Goal: Complete application form: Complete application form

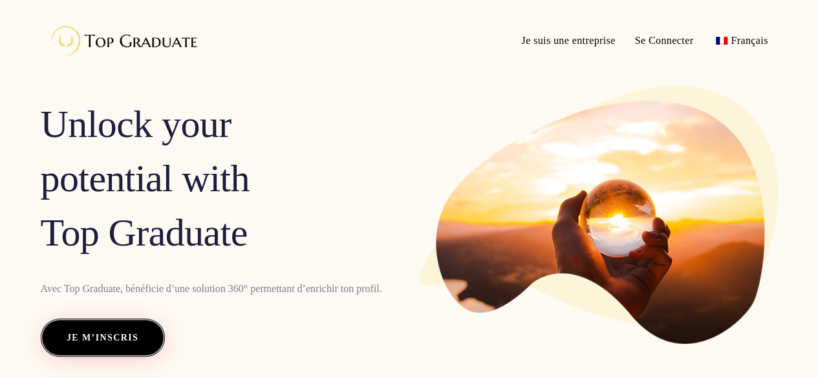
click at [137, 337] on span "Je m’inscris" at bounding box center [103, 338] width 72 height 17
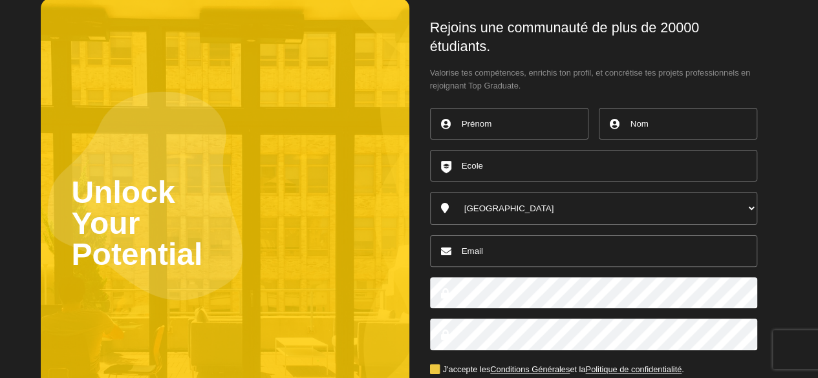
click at [481, 116] on input "text" at bounding box center [509, 124] width 158 height 32
click at [474, 166] on input "text" at bounding box center [593, 166] width 327 height 32
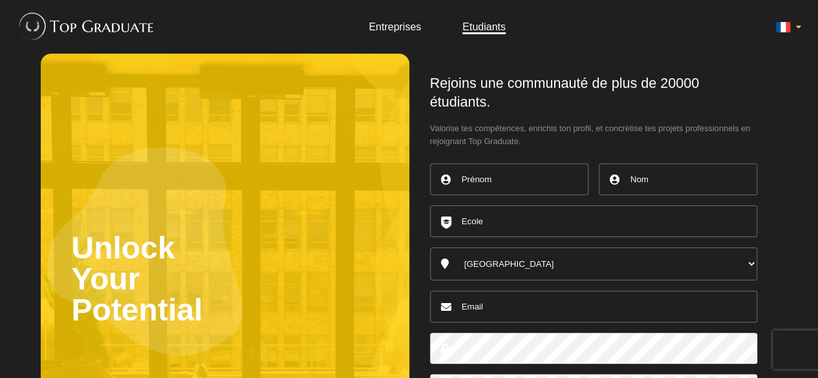
click at [466, 171] on input "text" at bounding box center [509, 180] width 158 height 32
click at [487, 189] on input "text" at bounding box center [509, 180] width 158 height 32
type input "[PERSON_NAME]"
click at [636, 178] on input "text" at bounding box center [678, 180] width 158 height 32
type input "[PERSON_NAME]"
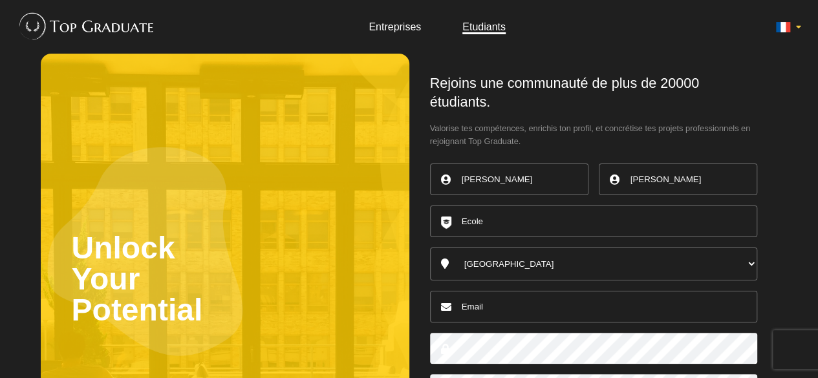
click at [589, 215] on input "text" at bounding box center [593, 222] width 327 height 32
click at [545, 263] on select "Australia Belgique Canada England France Germany Ireland Italy Luxembourg Nethe…" at bounding box center [593, 264] width 327 height 33
click at [516, 230] on input "text" at bounding box center [593, 222] width 327 height 32
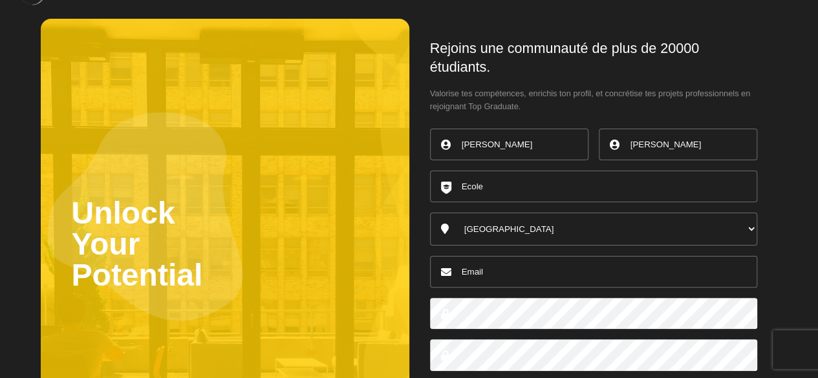
scroll to position [21, 0]
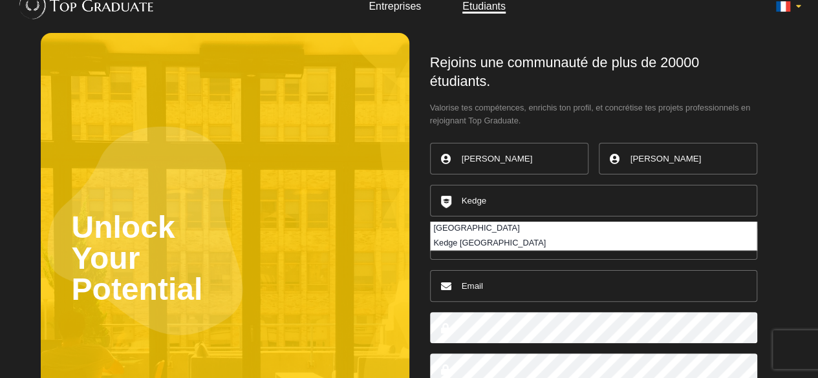
click at [502, 228] on li "[GEOGRAPHIC_DATA]" at bounding box center [594, 229] width 326 height 14
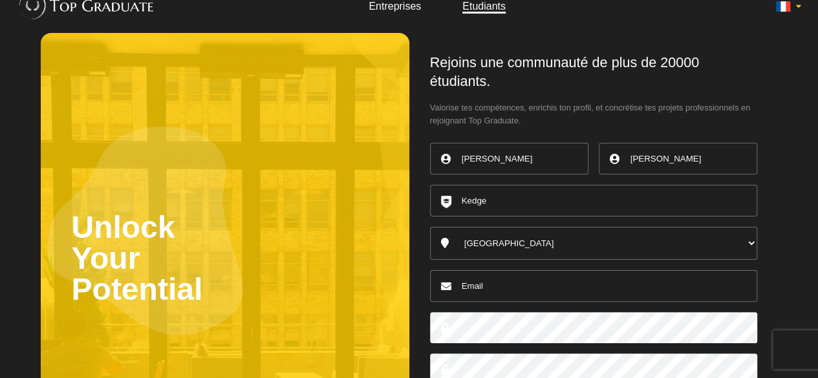
type input "[GEOGRAPHIC_DATA]"
click at [497, 282] on input "email" at bounding box center [593, 286] width 327 height 32
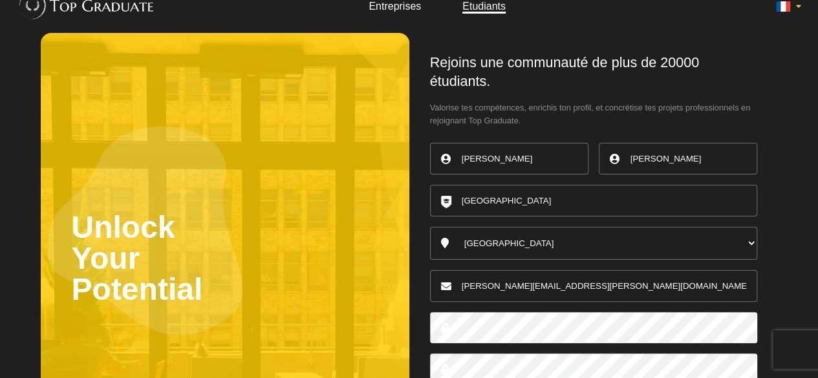
type input "[PERSON_NAME][EMAIL_ADDRESS][DOMAIN_NAME]"
click at [484, 342] on div at bounding box center [593, 328] width 327 height 42
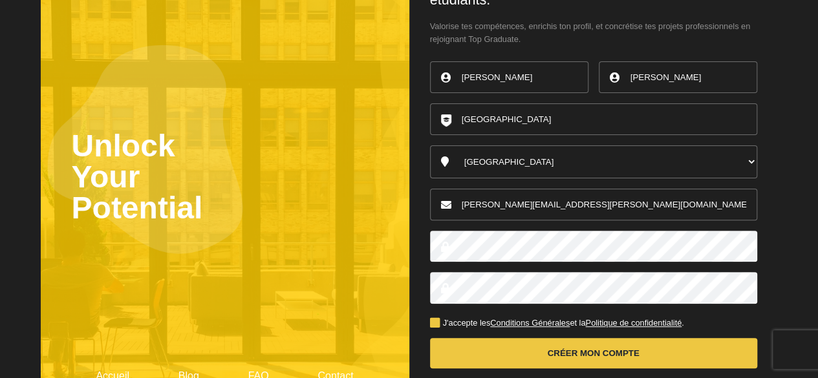
scroll to position [103, 0]
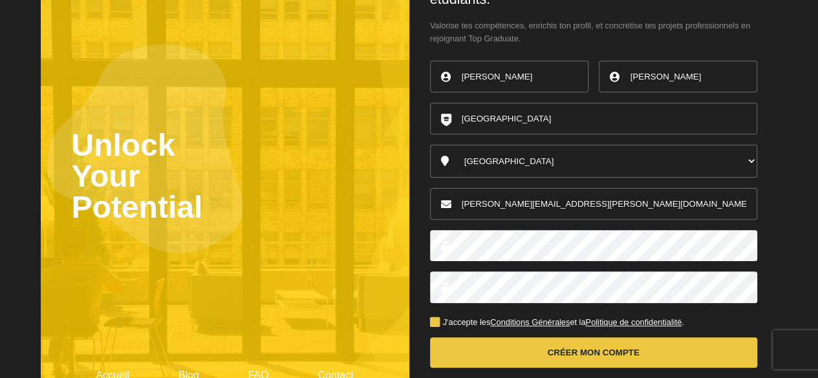
click at [435, 319] on label "J'accepte les Conditions Générales et la Politique de confidentialité ." at bounding box center [557, 323] width 254 height 8
click at [0, 0] on input "J'accepte les Conditions Générales et la Politique de confidentialité ." at bounding box center [0, 0] width 0 height 0
click at [464, 346] on button "Créer mon compte" at bounding box center [593, 353] width 327 height 30
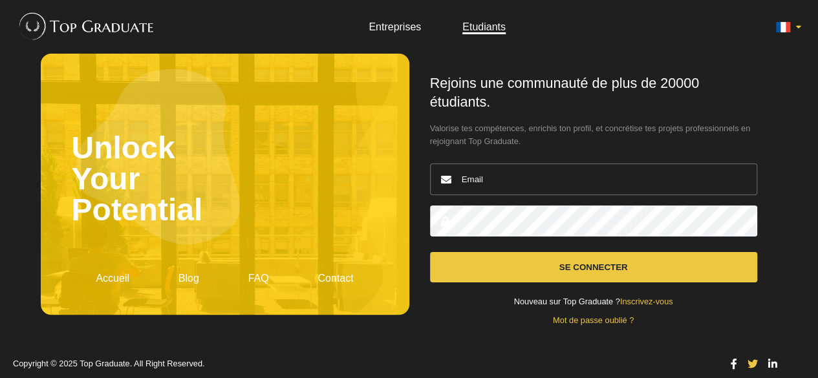
click at [785, 134] on body "Entreprises Etudiants Unlock Your Potential Accueil Blog FAQ Contact" at bounding box center [409, 191] width 818 height 383
click at [539, 200] on div at bounding box center [593, 221] width 327 height 42
click at [528, 182] on input "email" at bounding box center [593, 180] width 327 height 32
type input "[PERSON_NAME][EMAIL_ADDRESS][PERSON_NAME][DOMAIN_NAME]"
click at [430, 252] on button "Se connecter" at bounding box center [593, 267] width 327 height 30
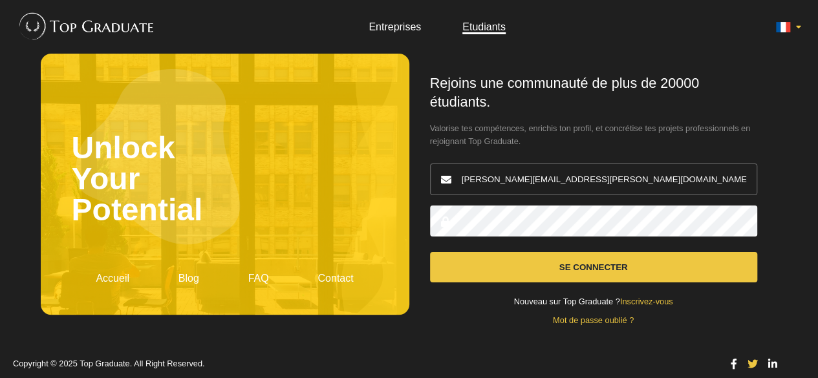
click at [430, 252] on button "Se connecter" at bounding box center [593, 267] width 327 height 30
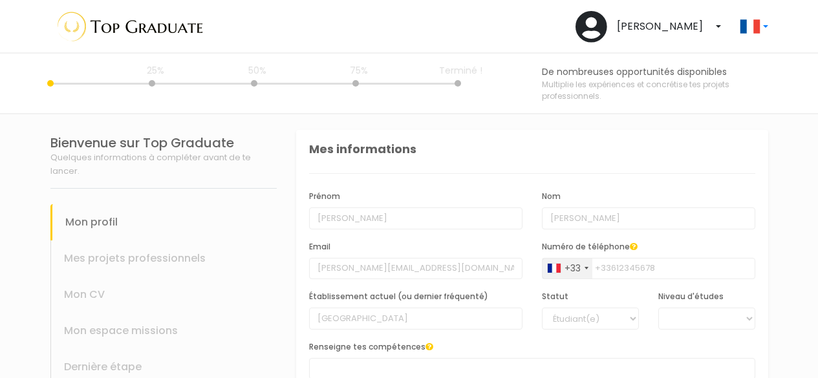
select select
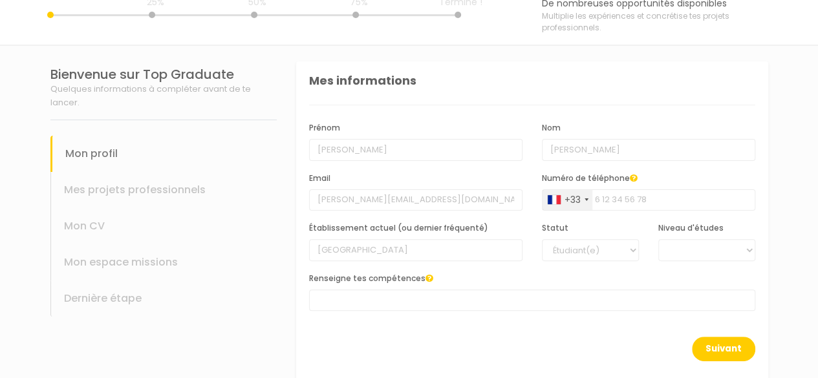
scroll to position [92, 0]
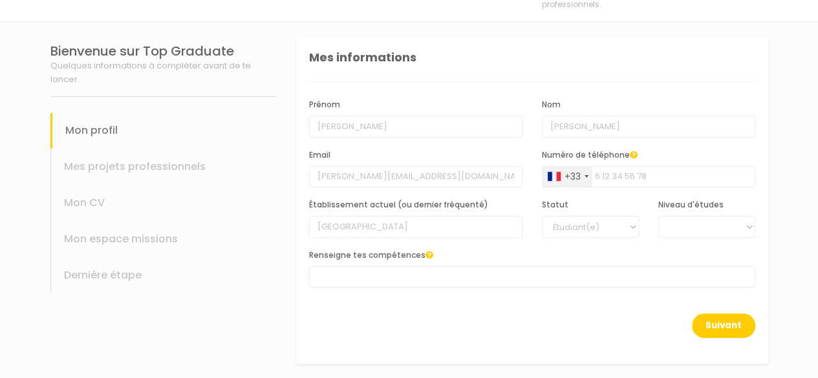
click at [330, 287] on div "Renseigne tes compétences AUTRES COMMUNICATION DROIT FINANCE IT MARKETING RH SA…" at bounding box center [532, 273] width 466 height 50
click at [340, 282] on span at bounding box center [532, 276] width 446 height 21
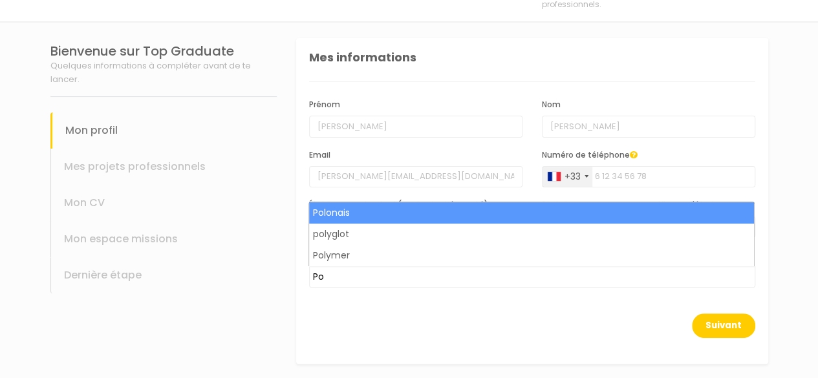
type input "P"
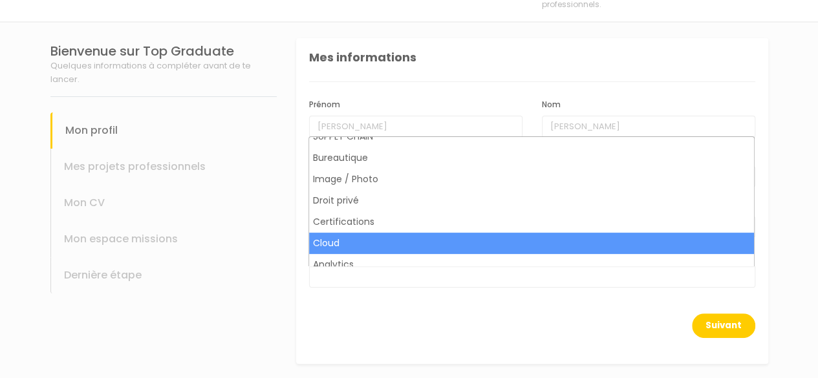
scroll to position [164, 0]
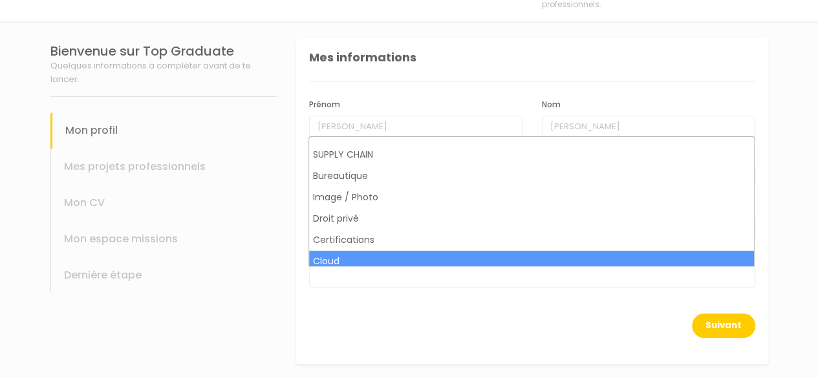
click at [378, 335] on div "Suivant" at bounding box center [532, 334] width 446 height 40
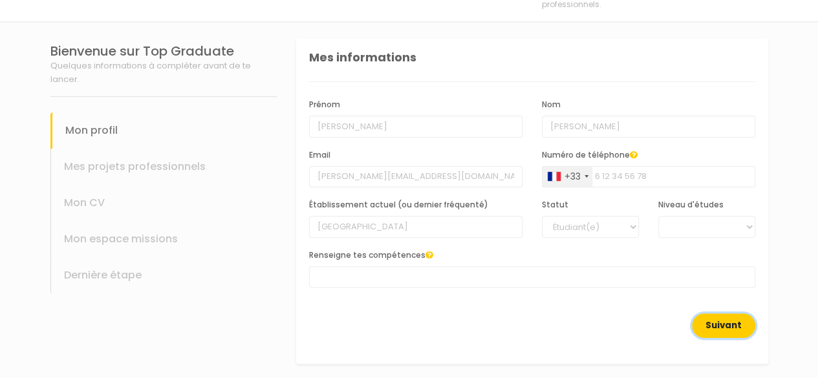
click at [703, 314] on button "Suivant" at bounding box center [723, 326] width 63 height 25
click at [452, 280] on span at bounding box center [532, 276] width 446 height 21
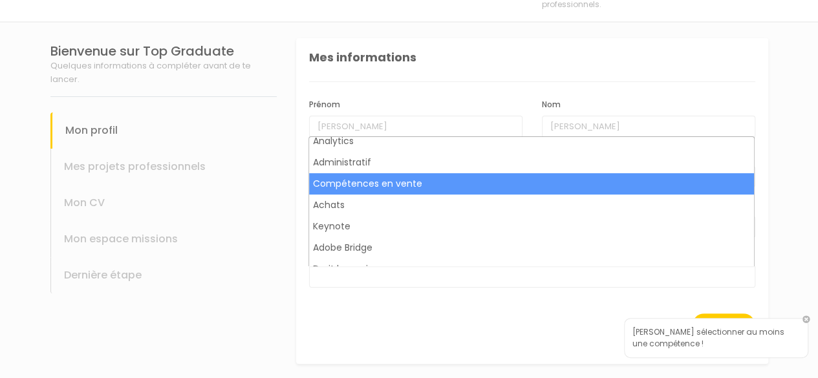
scroll to position [304, 0]
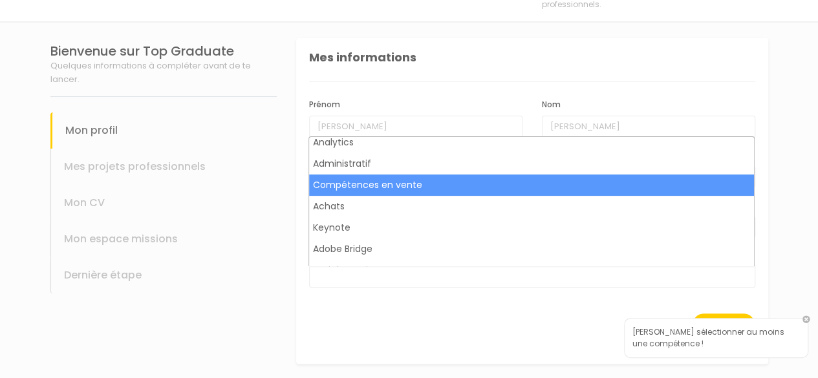
select select "534"
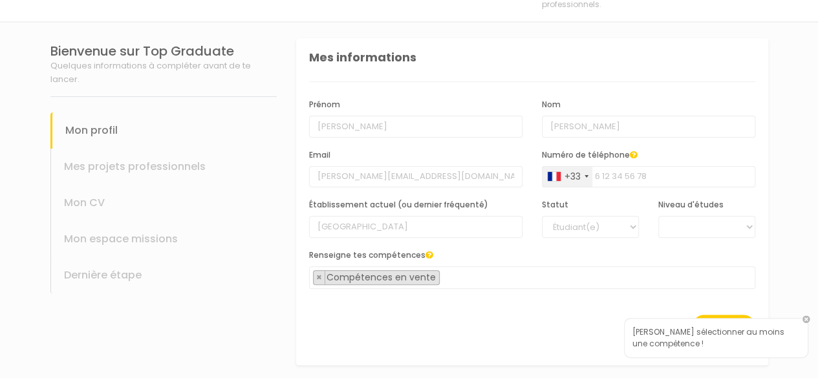
click at [482, 315] on div "Suivant" at bounding box center [532, 335] width 446 height 40
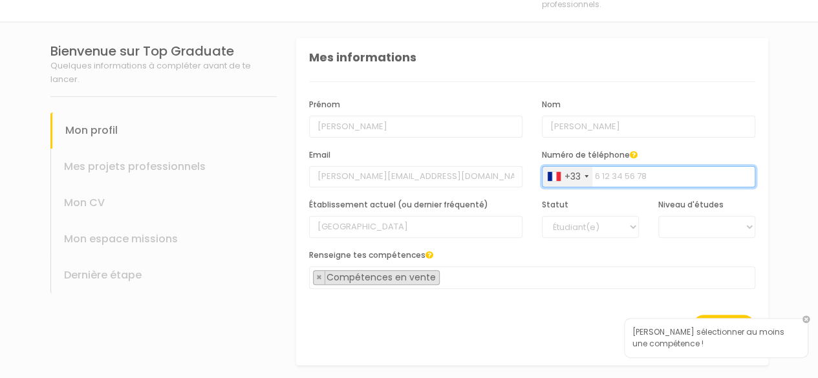
click at [616, 181] on input "Numéro de téléphone" at bounding box center [648, 177] width 213 height 22
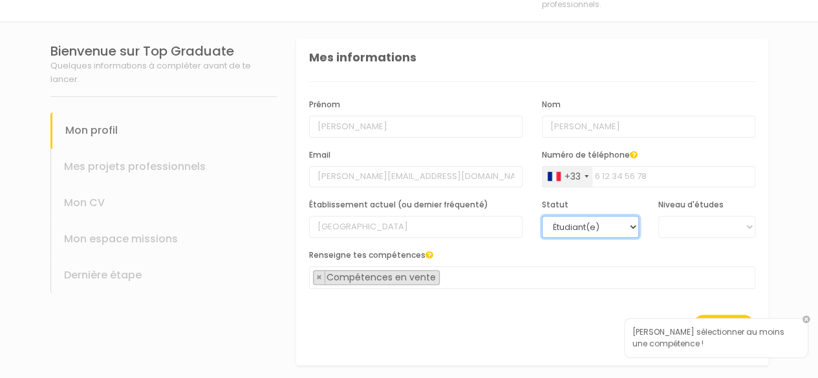
click at [598, 231] on select "Étudiant(e) Jeune diplômé(e)" at bounding box center [590, 227] width 97 height 22
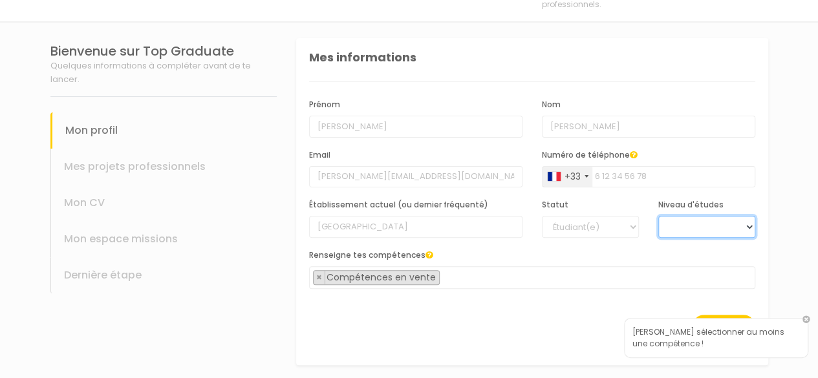
click at [683, 222] on select "BAC +6 BAC +5 BAC +4 BAC +3 BAC +2 BAC +1" at bounding box center [706, 227] width 97 height 22
select select "1"
click at [658, 216] on select "BAC +6 BAC +5 BAC +4 BAC +3 BAC +2 BAC +1" at bounding box center [706, 227] width 97 height 22
click at [616, 270] on span "× Compétences en vente" at bounding box center [532, 277] width 446 height 23
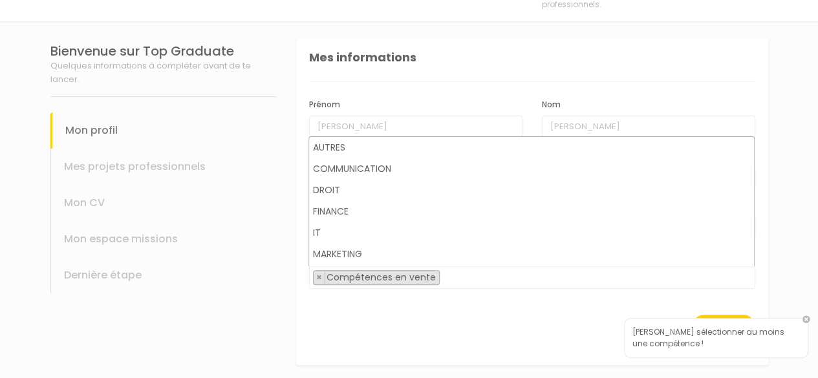
scroll to position [320, 0]
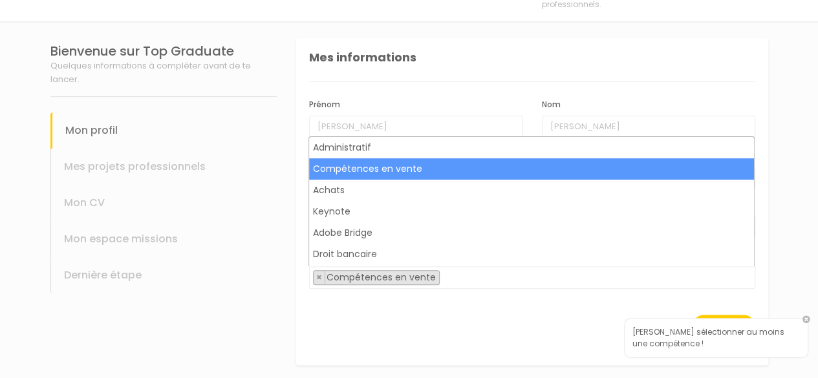
select select
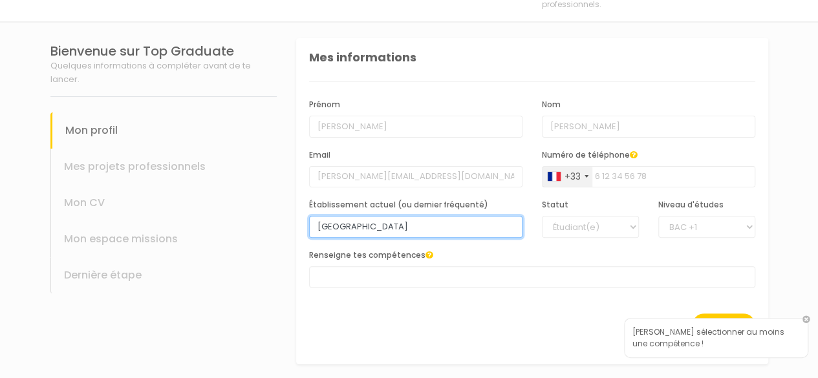
click at [421, 224] on input "[GEOGRAPHIC_DATA]" at bounding box center [415, 227] width 213 height 22
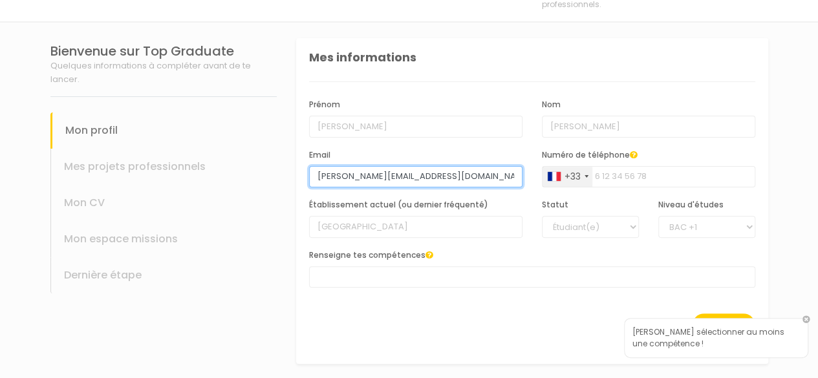
click at [414, 180] on input "[PERSON_NAME][EMAIL_ADDRESS][DOMAIN_NAME]" at bounding box center [415, 177] width 213 height 22
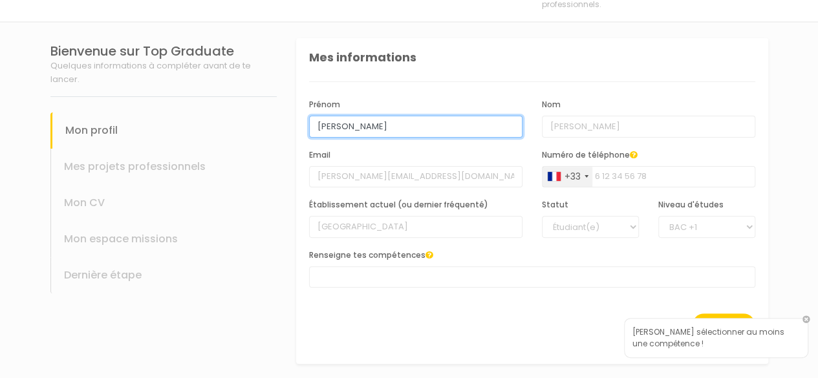
click at [421, 133] on input "[PERSON_NAME]" at bounding box center [415, 127] width 213 height 22
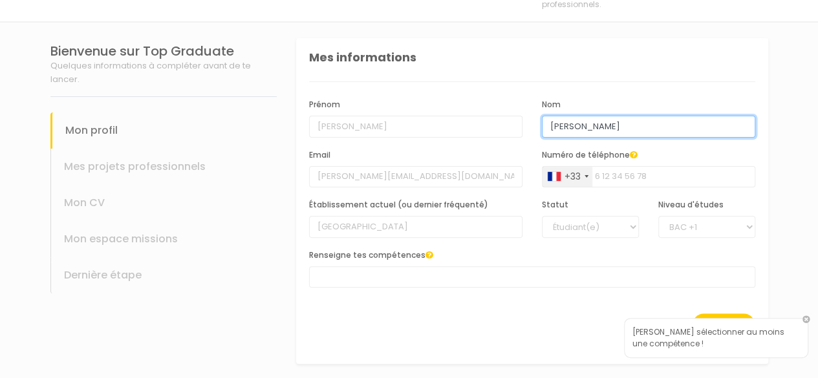
click at [576, 118] on input "[PERSON_NAME]" at bounding box center [648, 127] width 213 height 22
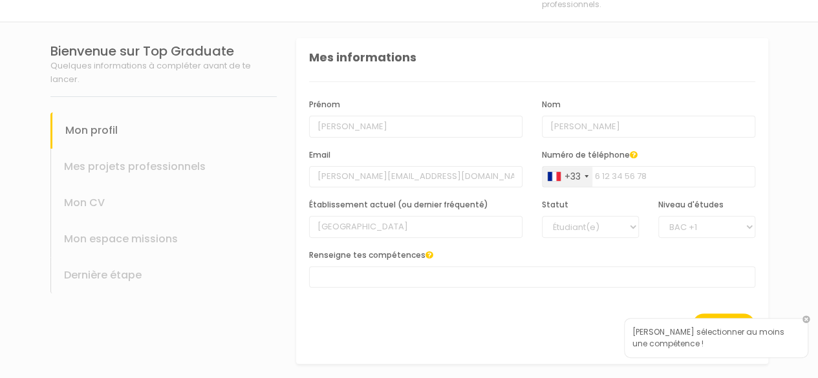
click at [625, 156] on label "Numéro de téléphone" at bounding box center [590, 155] width 96 height 12
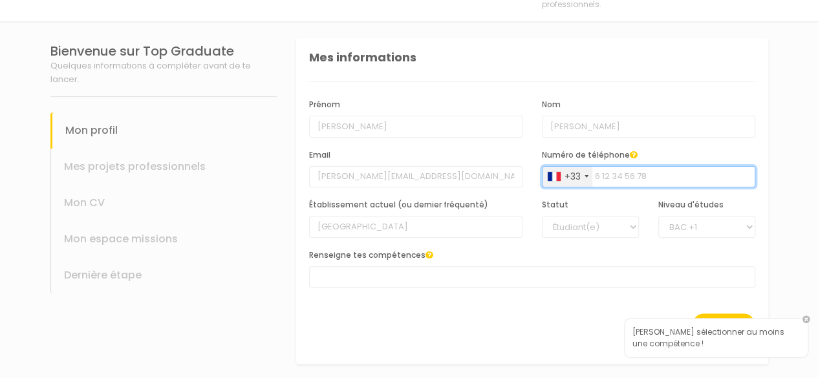
click at [625, 166] on input "Numéro de téléphone" at bounding box center [648, 177] width 213 height 22
type input "0784962590"
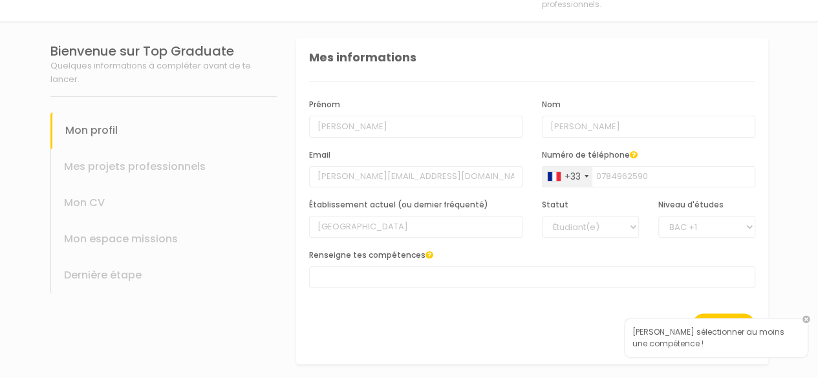
click at [803, 319] on link at bounding box center [807, 320] width 8 height 8
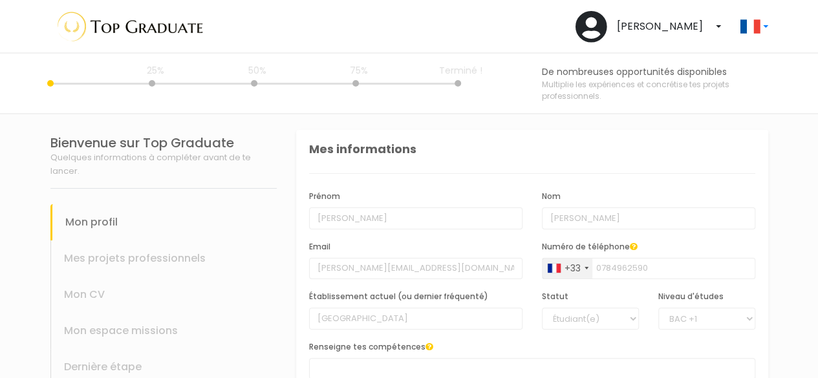
scroll to position [92, 0]
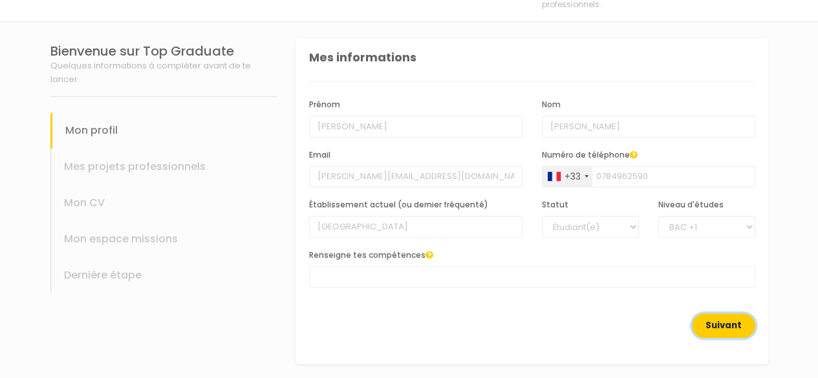
click at [718, 315] on button "Suivant" at bounding box center [723, 326] width 63 height 25
click at [389, 289] on div "Renseigne tes compétences AUTRES COMMUNICATION DROIT FINANCE IT MARKETING RH SA…" at bounding box center [532, 273] width 466 height 50
click at [386, 279] on span at bounding box center [532, 276] width 446 height 21
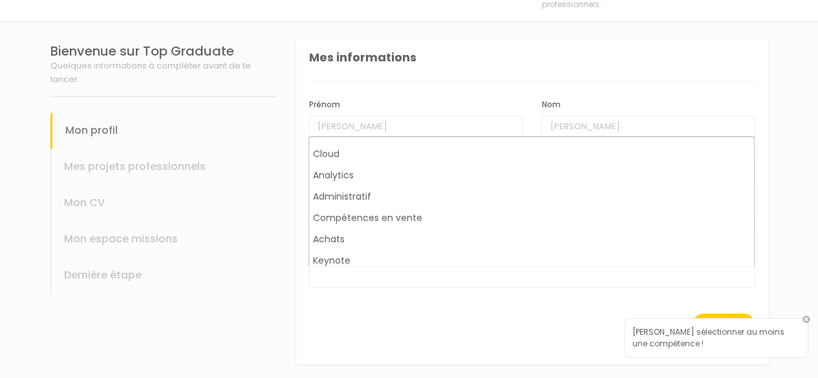
scroll to position [274, 0]
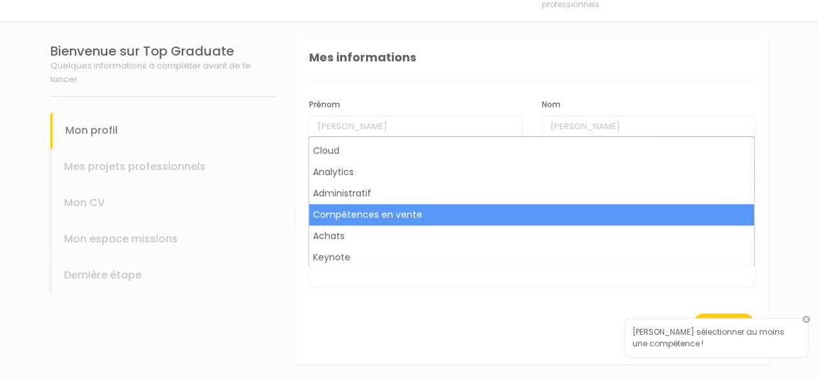
select select "534"
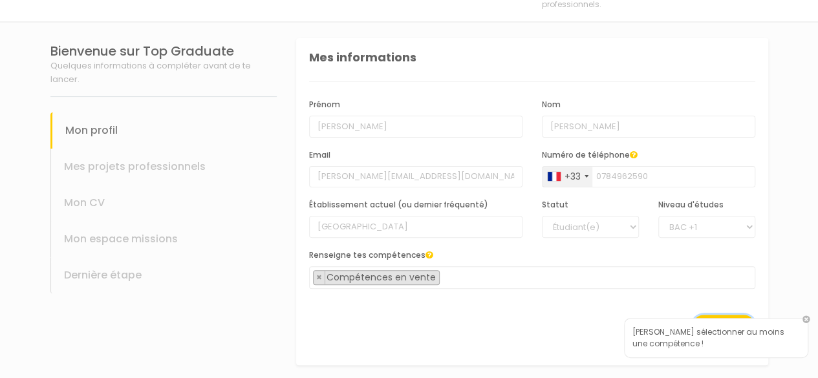
click at [719, 315] on button "Suivant" at bounding box center [723, 327] width 63 height 25
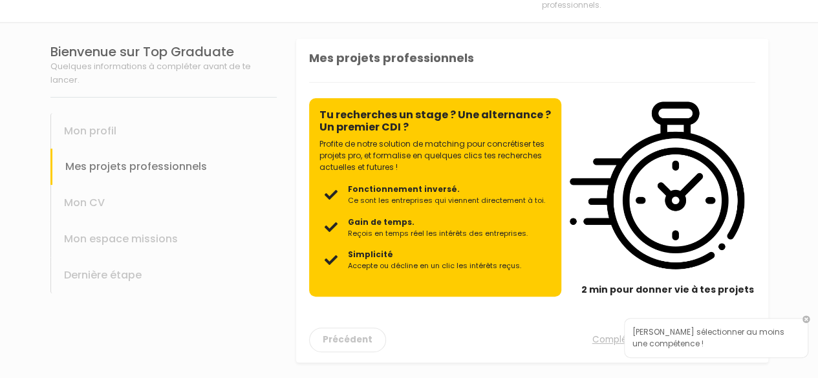
scroll to position [91, 0]
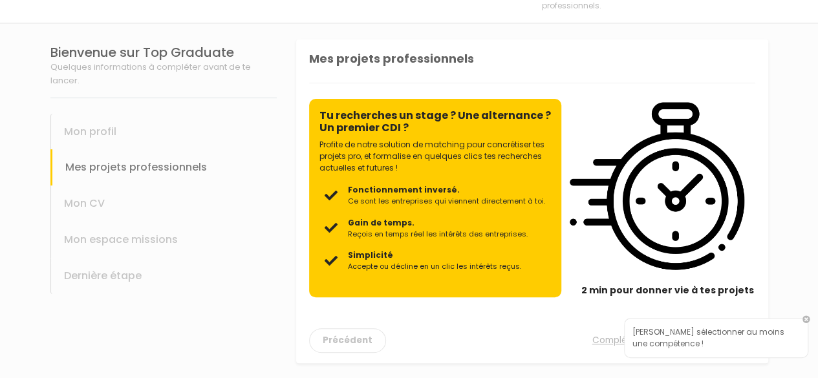
click at [418, 155] on p "Profite de notre solution de matching pour concrétiser tes projets pro, et form…" at bounding box center [435, 156] width 232 height 35
click at [799, 322] on div "[PERSON_NAME] sélectionner au moins une compétence !" at bounding box center [716, 338] width 184 height 40
click at [805, 320] on link at bounding box center [807, 320] width 8 height 8
click at [720, 332] on button "Suivant" at bounding box center [723, 341] width 63 height 25
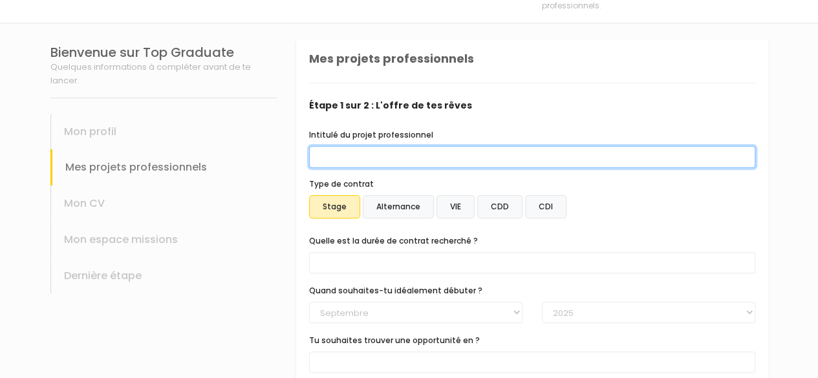
click at [400, 158] on input "Intitulé du projet professionnel" at bounding box center [532, 157] width 446 height 22
type input "I"
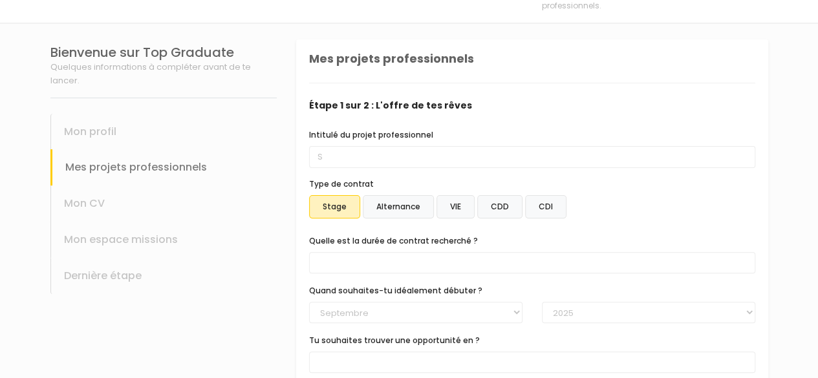
click at [503, 198] on label "CDD" at bounding box center [499, 206] width 45 height 23
click at [296, 39] on input "CDD" at bounding box center [296, 39] width 0 height 0
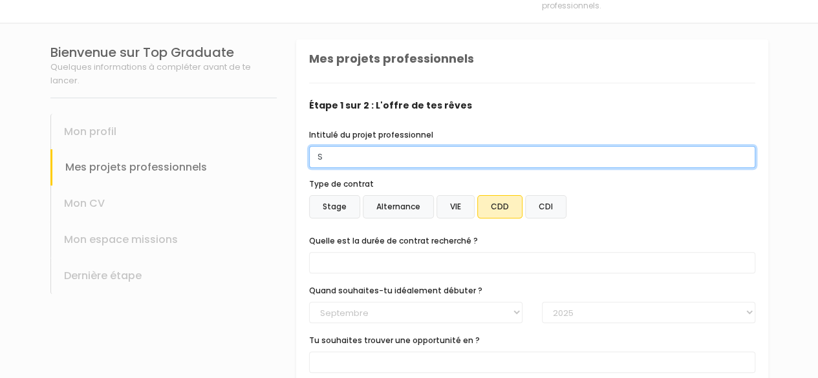
click at [407, 149] on input "S" at bounding box center [532, 157] width 446 height 22
click at [406, 149] on input "S" at bounding box center [532, 157] width 446 height 22
type input "I"
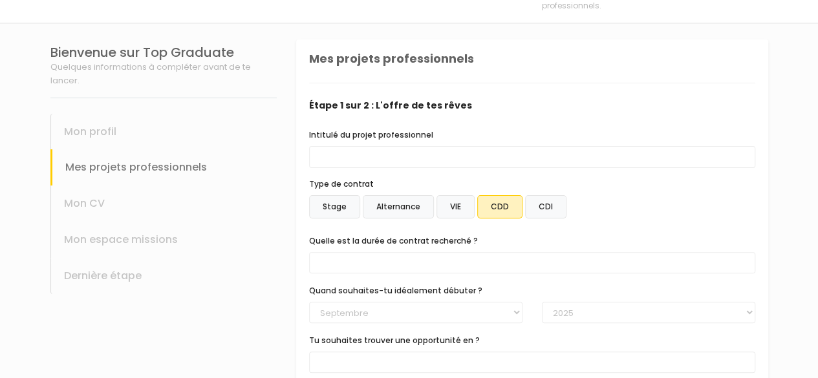
click at [377, 267] on span at bounding box center [532, 262] width 446 height 21
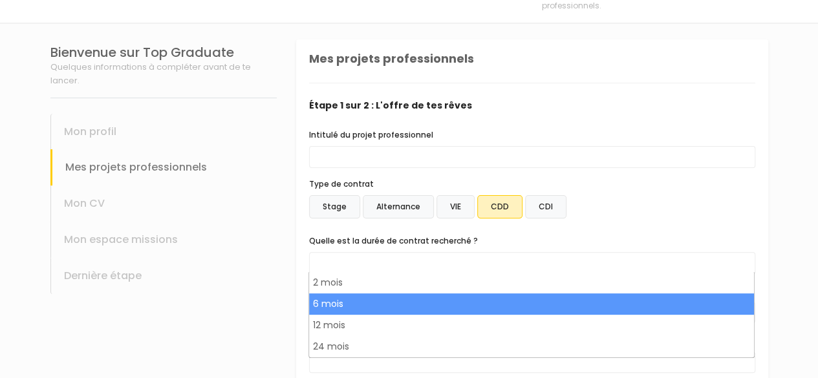
select select "text.offer.duration.6_months"
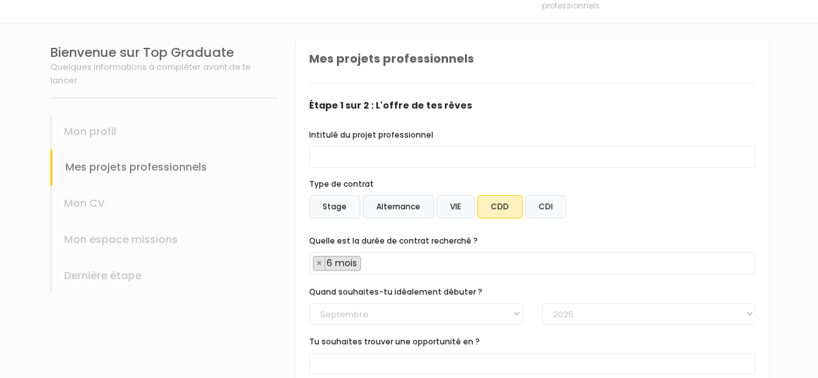
scroll to position [13, 0]
click at [380, 307] on select "[PERSON_NAME] Mars [PERSON_NAME] Juin Juillet Aout Septembre Octobre Novembre D…" at bounding box center [415, 314] width 213 height 22
select select "01"
click at [309, 303] on select "[PERSON_NAME] Mars [PERSON_NAME] Juin Juillet Aout Septembre Octobre Novembre D…" at bounding box center [415, 314] width 213 height 22
click at [560, 303] on select "2025 2026 2027 2028 2029 2030" at bounding box center [648, 314] width 213 height 22
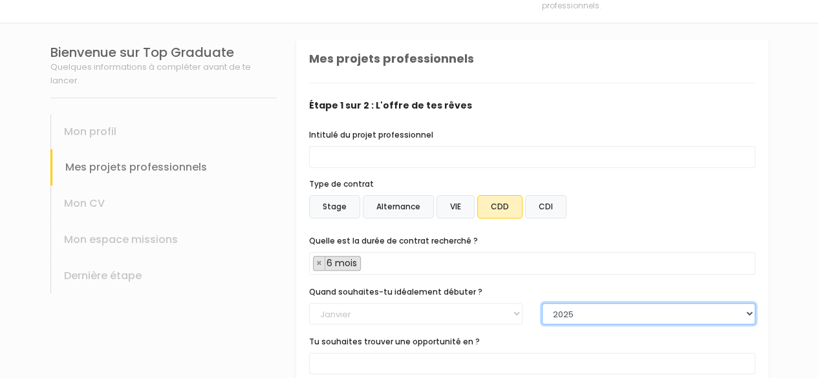
select select "2026"
click at [542, 303] on select "2025 2026 2027 2028 2029 2030" at bounding box center [648, 314] width 213 height 22
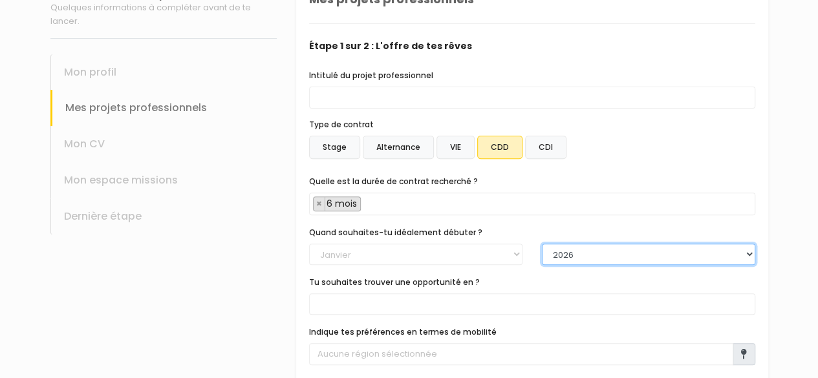
scroll to position [151, 0]
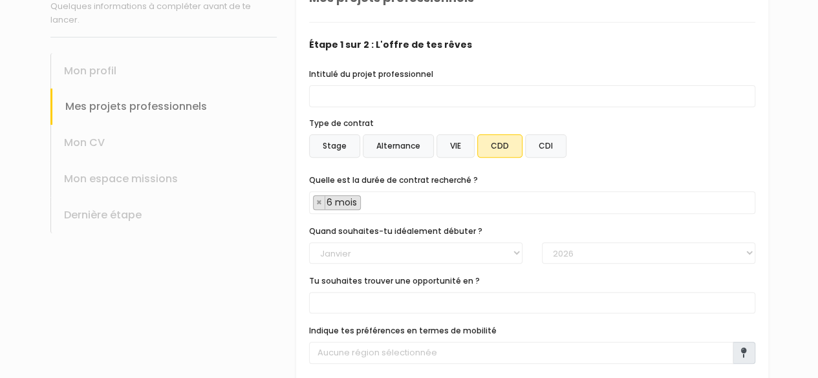
click at [472, 298] on span at bounding box center [532, 302] width 446 height 21
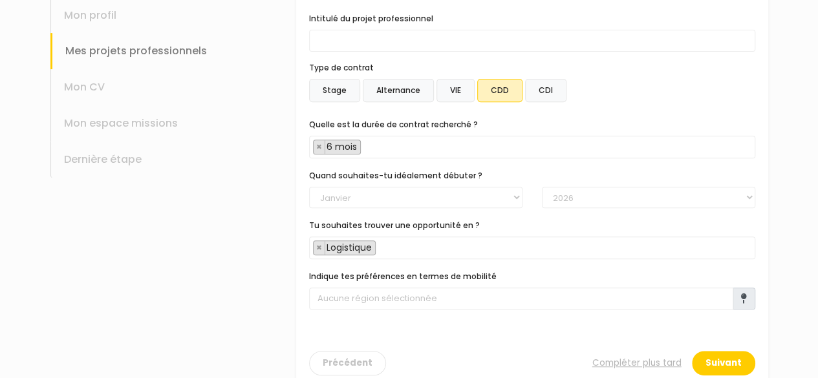
scroll to position [52, 0]
click at [277, 252] on div "Bienvenue sur Top Graduate Quelques informations à compléter avant de te lancer…" at bounding box center [164, 155] width 246 height 494
click at [423, 245] on span "× Logistique" at bounding box center [532, 248] width 446 height 23
click at [479, 253] on span "× Logistique × Marketing" at bounding box center [532, 248] width 446 height 23
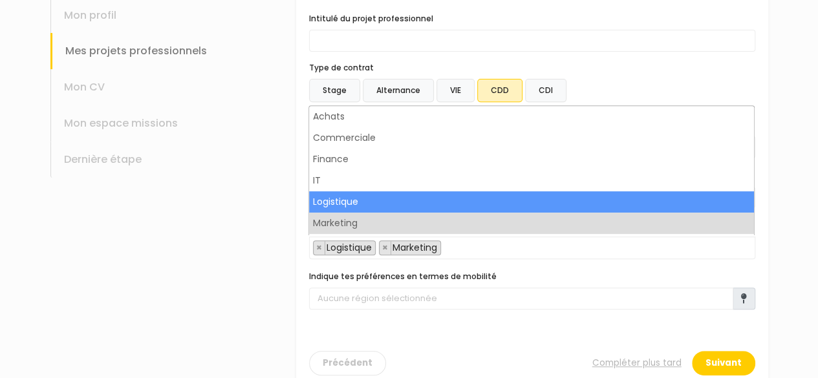
scroll to position [0, 0]
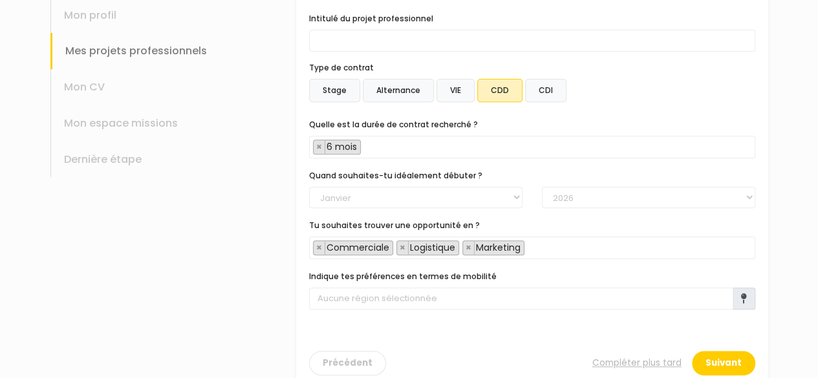
click at [552, 235] on div "Tu souhaites trouver une opportunité en ? Achats Commerciale Finance IT Logisti…" at bounding box center [532, 239] width 446 height 41
click at [549, 237] on span "× Commerciale × Logistique × Marketing" at bounding box center [532, 248] width 446 height 23
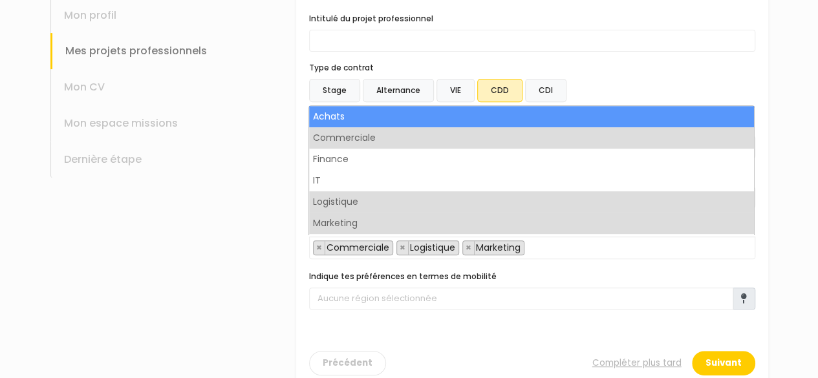
select select "7"
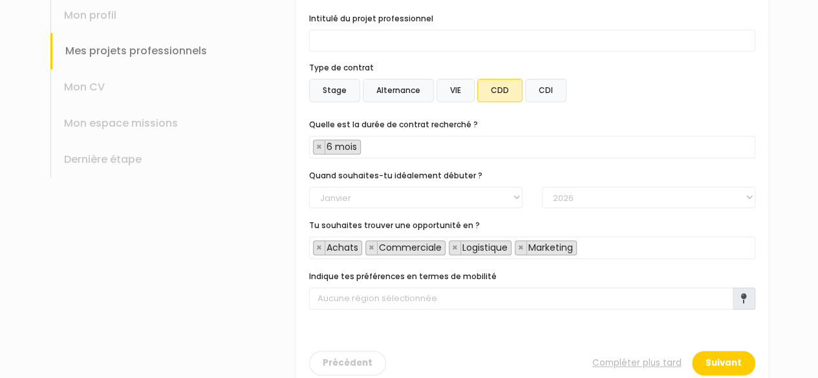
scroll to position [227, 0]
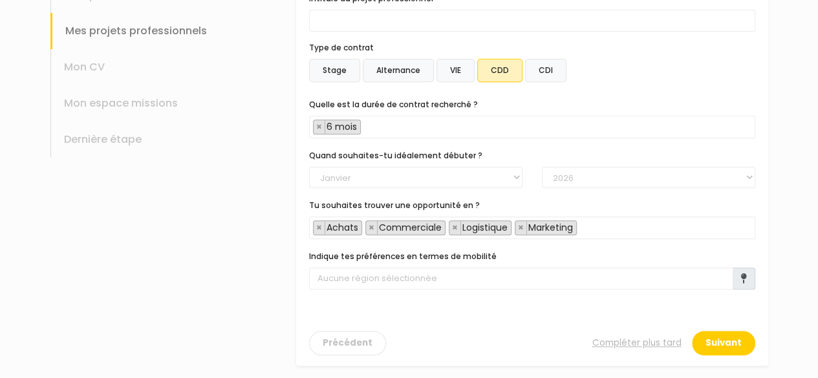
click at [740, 275] on span at bounding box center [744, 279] width 23 height 22
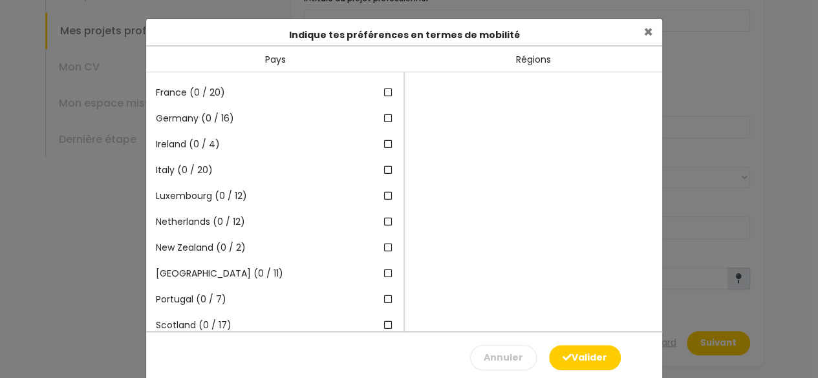
scroll to position [96, 0]
click at [643, 28] on span "×" at bounding box center [648, 31] width 10 height 21
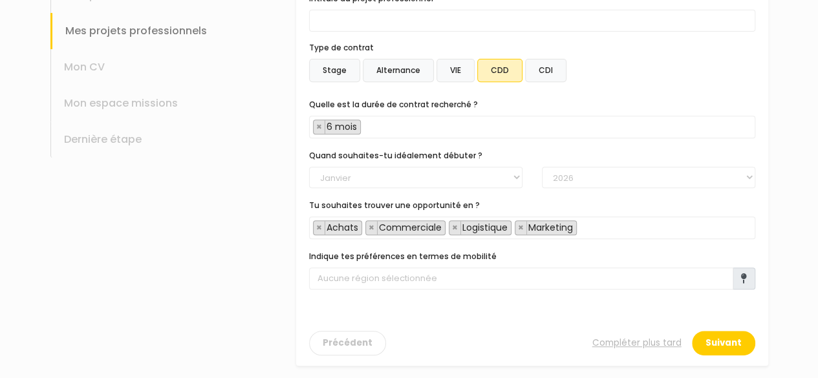
click at [744, 277] on icon at bounding box center [744, 279] width 6 height 10
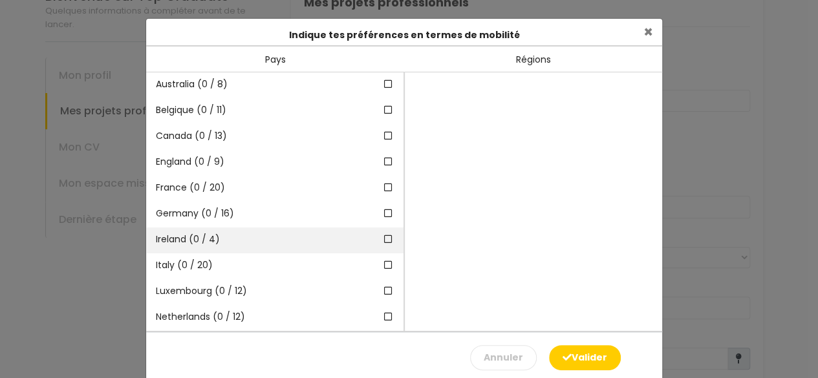
scroll to position [146, 0]
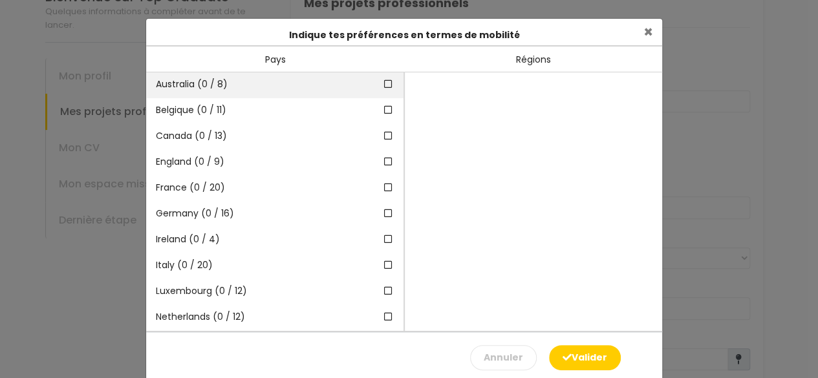
click at [279, 89] on div "Australia (0 / 8)" at bounding box center [274, 85] width 257 height 26
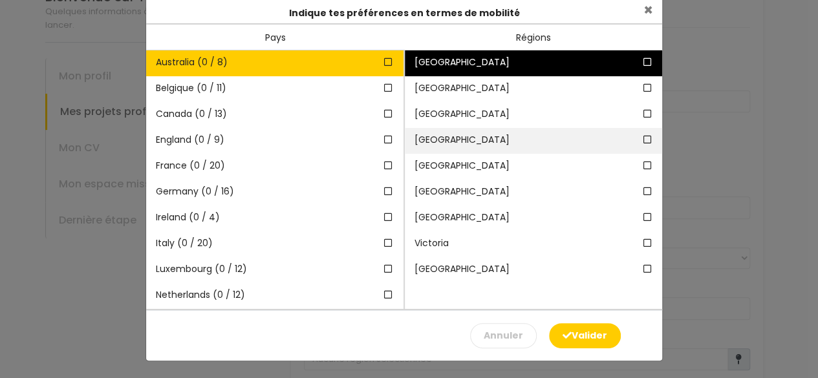
scroll to position [0, 0]
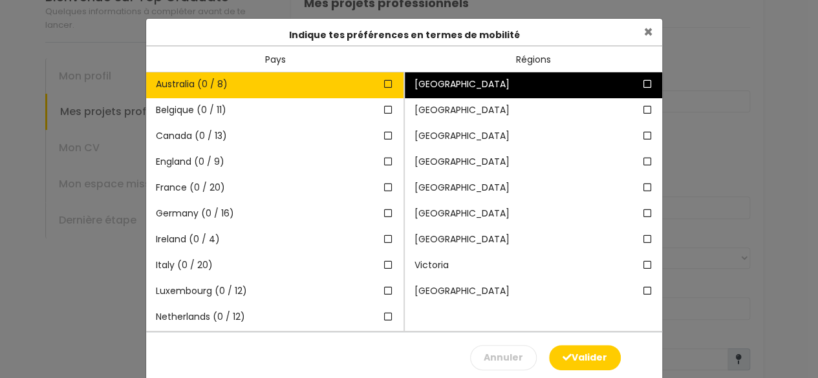
click at [515, 78] on div "[GEOGRAPHIC_DATA]" at bounding box center [533, 85] width 257 height 26
click at [636, 87] on div "[GEOGRAPHIC_DATA]" at bounding box center [533, 85] width 257 height 26
click at [644, 83] on icon at bounding box center [648, 84] width 12 height 9
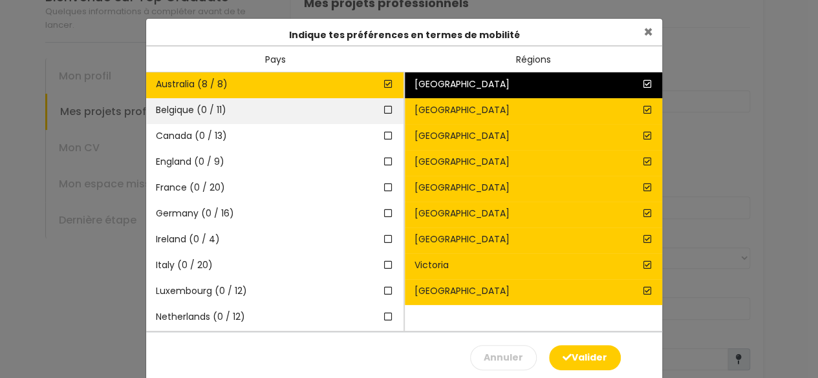
click at [323, 108] on div "Belgique (0 / 11)" at bounding box center [274, 111] width 257 height 26
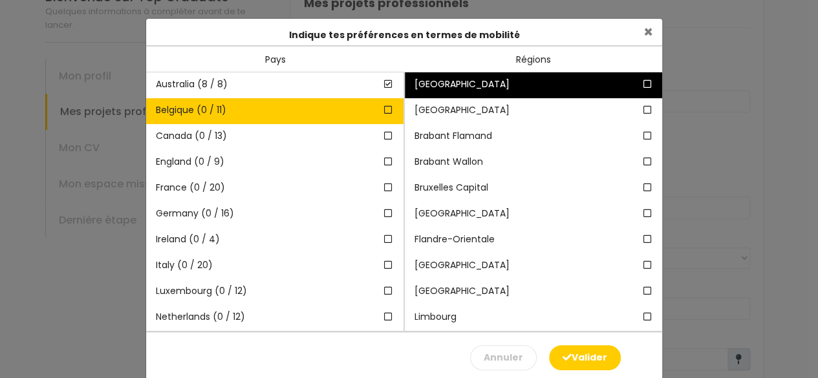
click at [642, 82] on icon at bounding box center [648, 84] width 12 height 9
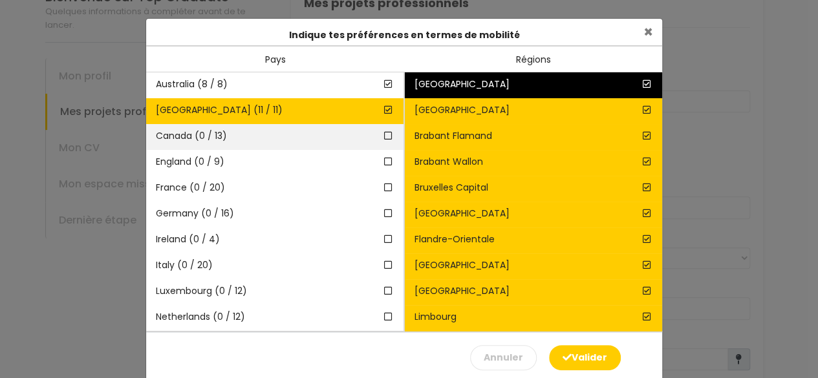
click at [318, 136] on div "Canada (0 / 13)" at bounding box center [274, 137] width 257 height 26
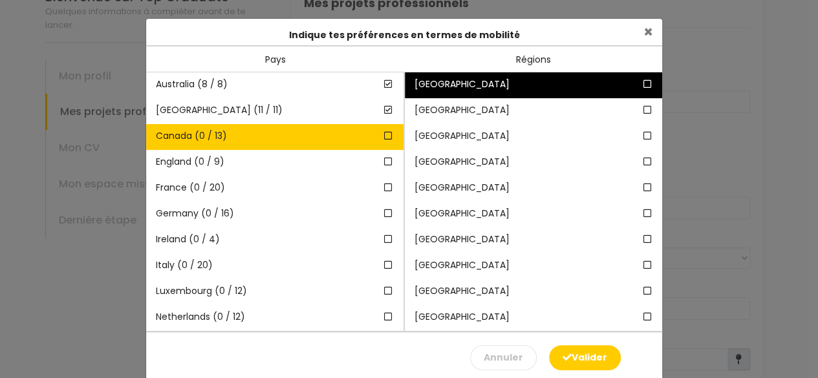
click at [642, 87] on icon at bounding box center [648, 84] width 12 height 9
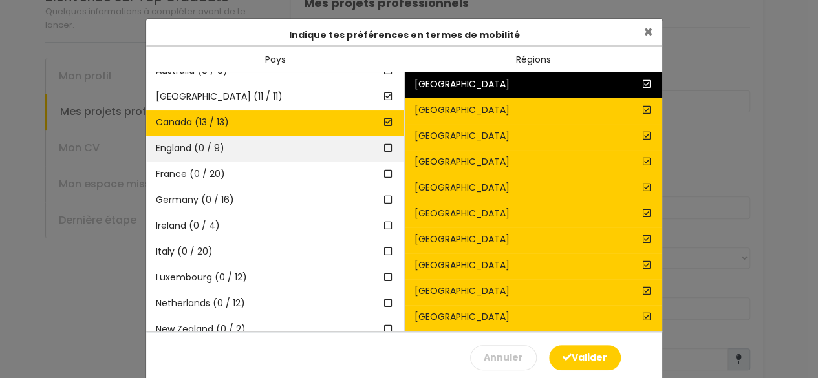
scroll to position [19, 0]
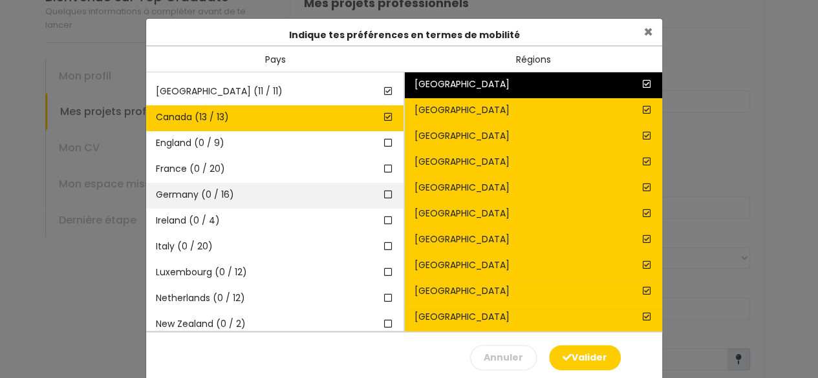
click at [313, 183] on div "Germany (0 / 16)" at bounding box center [274, 196] width 257 height 26
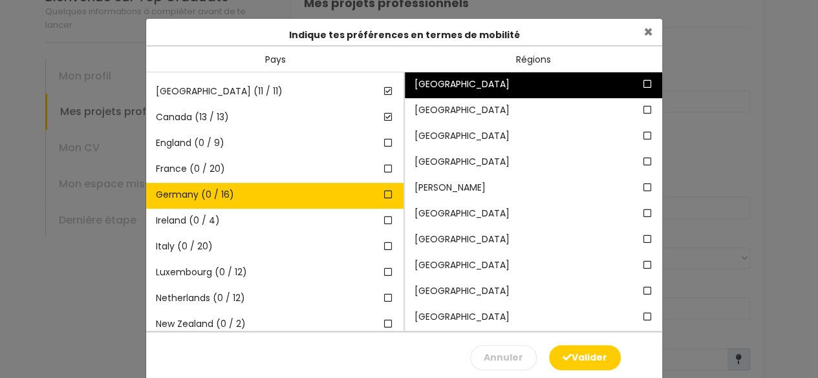
click at [642, 85] on icon at bounding box center [648, 84] width 12 height 9
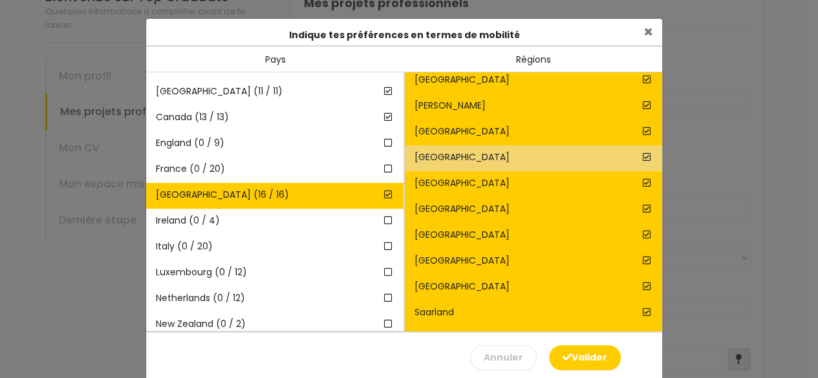
scroll to position [83, 0]
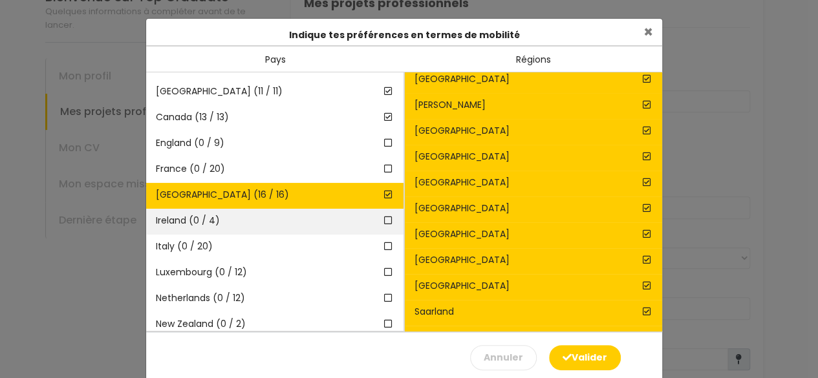
click at [288, 222] on div "Ireland (0 / 4)" at bounding box center [274, 222] width 257 height 26
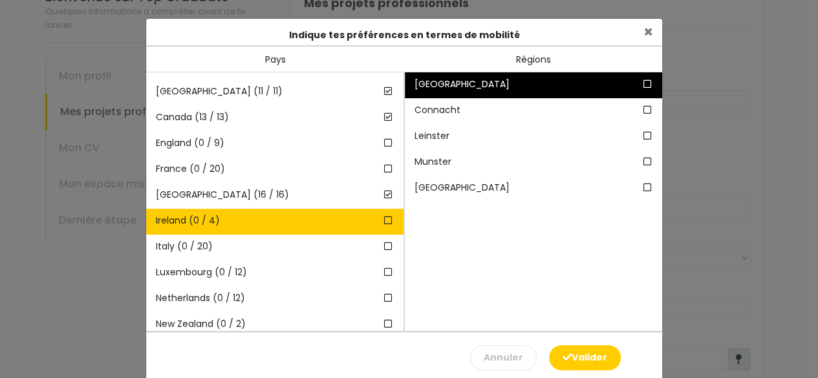
click at [642, 83] on icon at bounding box center [648, 84] width 12 height 9
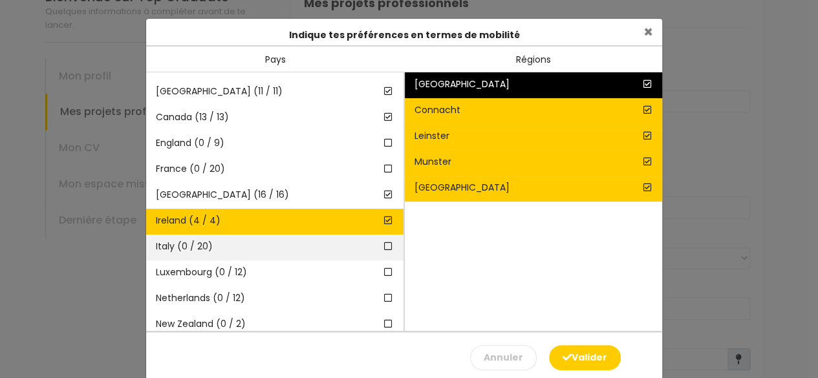
click at [315, 241] on div "Italy (0 / 20)" at bounding box center [274, 248] width 257 height 26
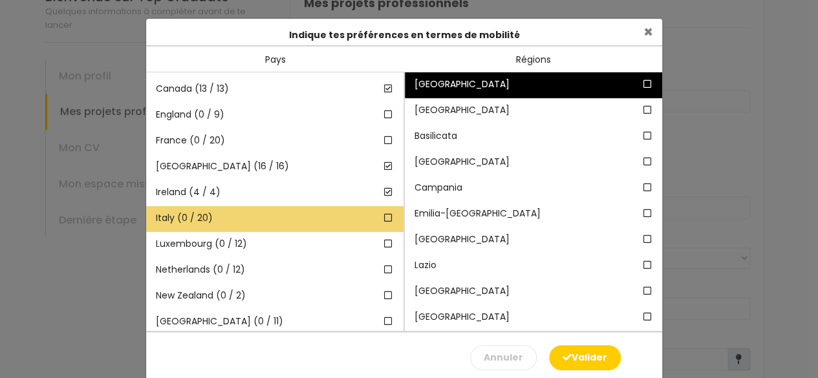
scroll to position [56, 0]
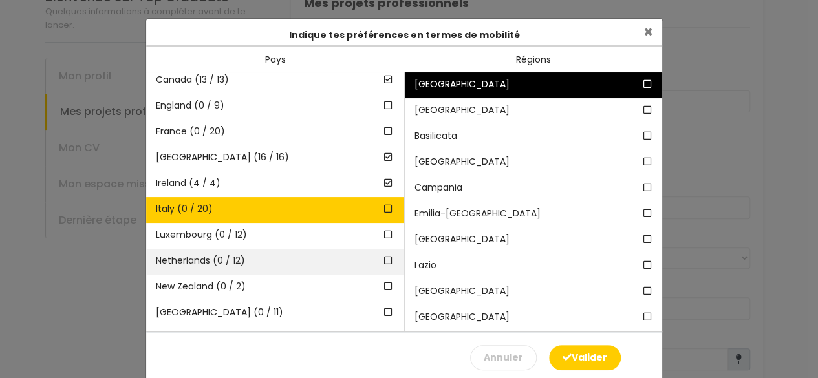
click at [292, 255] on div "Netherlands (0 / 12)" at bounding box center [274, 262] width 257 height 26
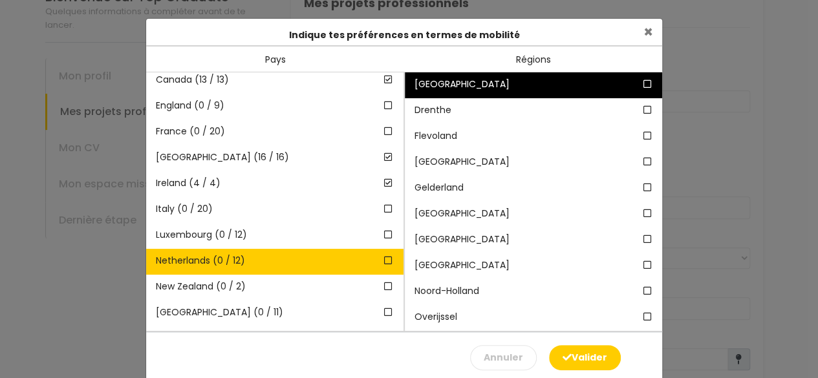
click at [642, 83] on icon at bounding box center [648, 84] width 12 height 9
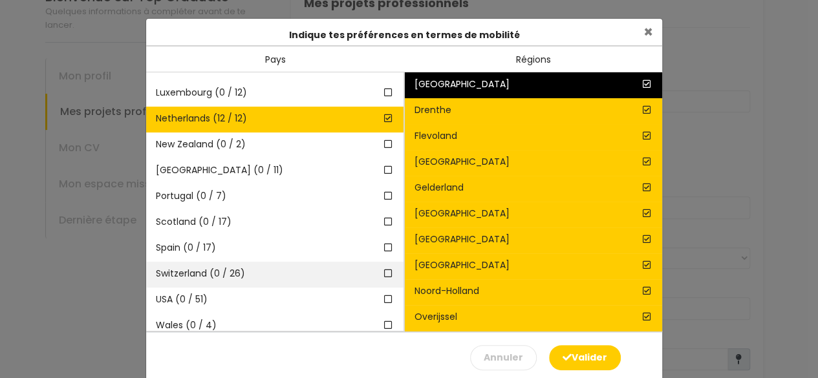
scroll to position [207, 0]
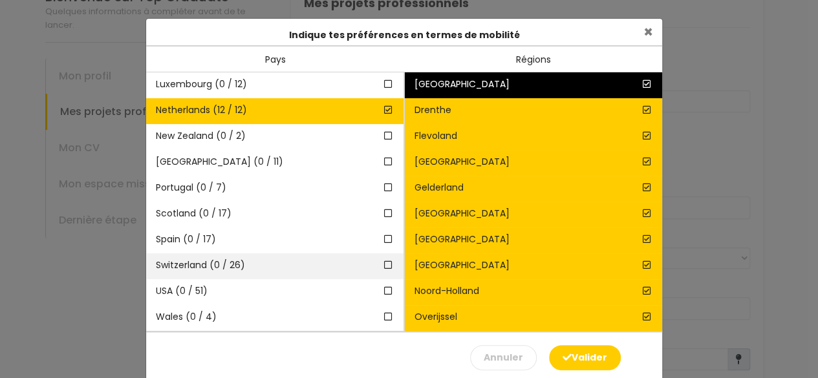
click at [263, 270] on div "Switzerland (0 / 26)" at bounding box center [274, 267] width 257 height 26
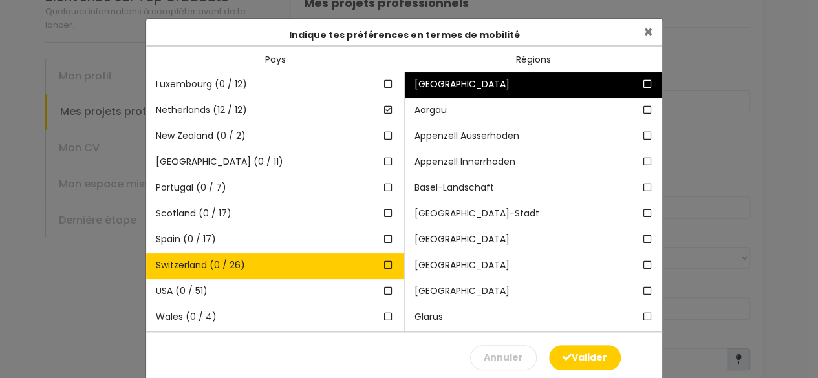
click at [642, 81] on icon at bounding box center [648, 84] width 12 height 9
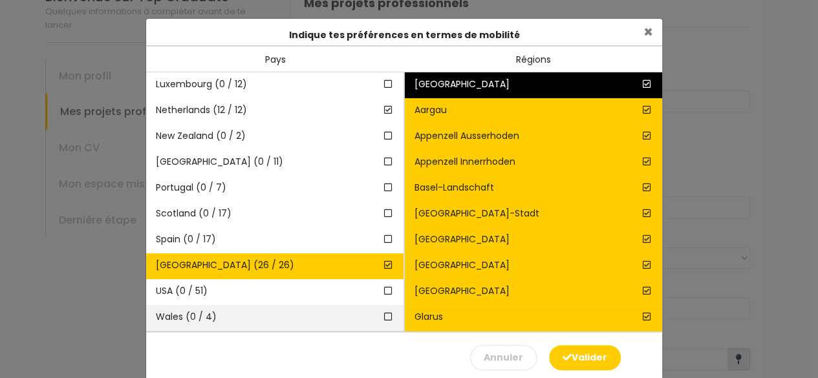
click at [326, 318] on div "Wales (0 / 4)" at bounding box center [274, 318] width 257 height 26
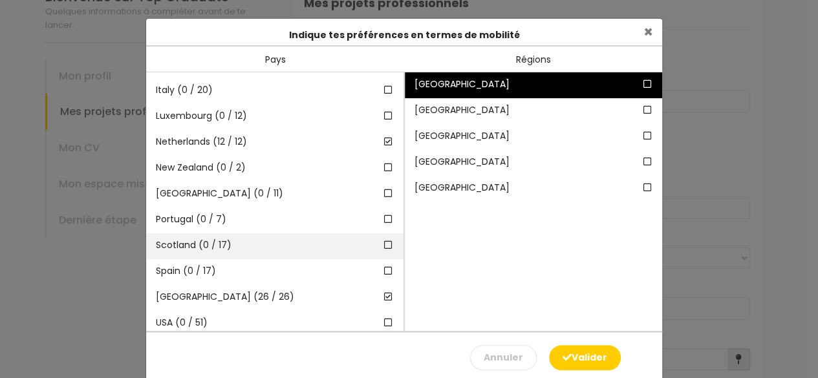
scroll to position [175, 0]
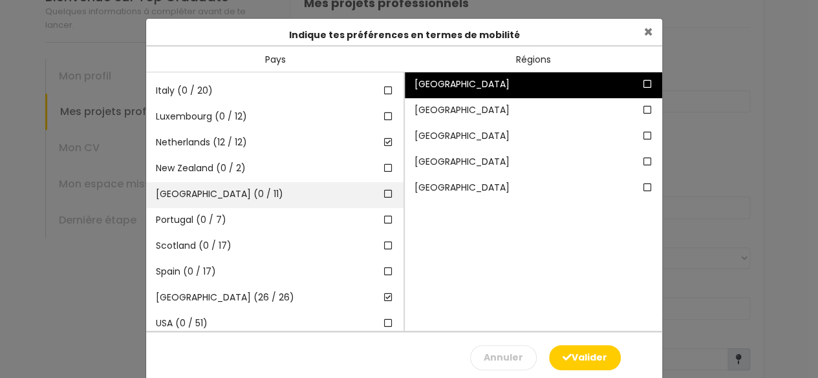
click at [283, 189] on div "[GEOGRAPHIC_DATA] (0 / 11)" at bounding box center [274, 195] width 257 height 26
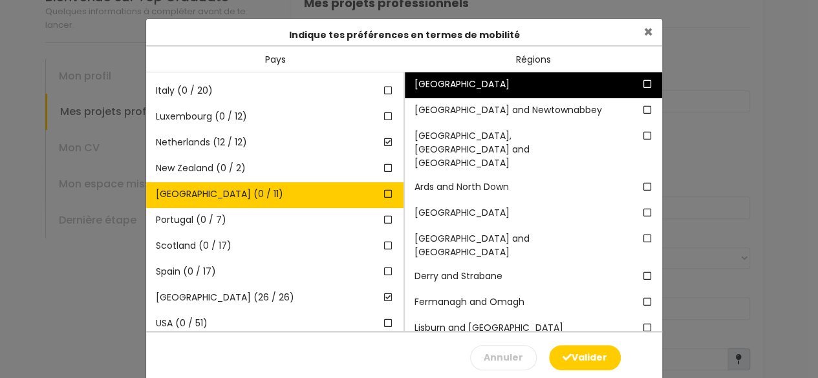
click at [642, 81] on icon at bounding box center [648, 84] width 12 height 9
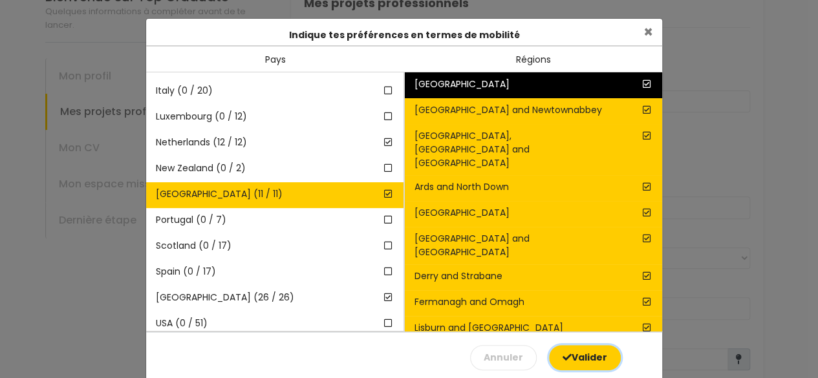
click at [570, 354] on button "Valider" at bounding box center [585, 357] width 72 height 25
type input "101 régions sélectionnées dans 8 pays"
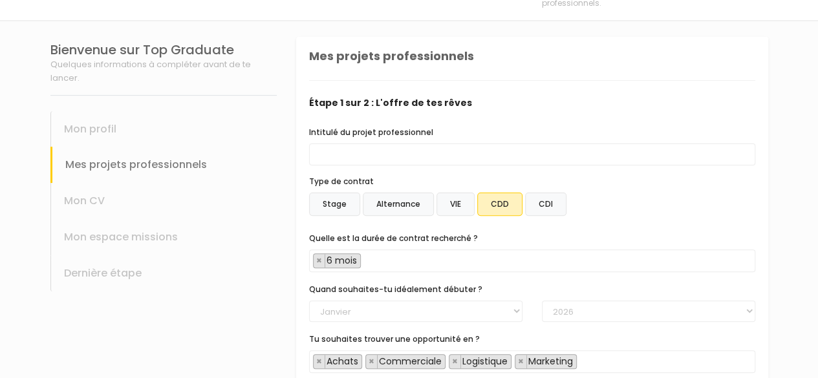
scroll to position [227, 0]
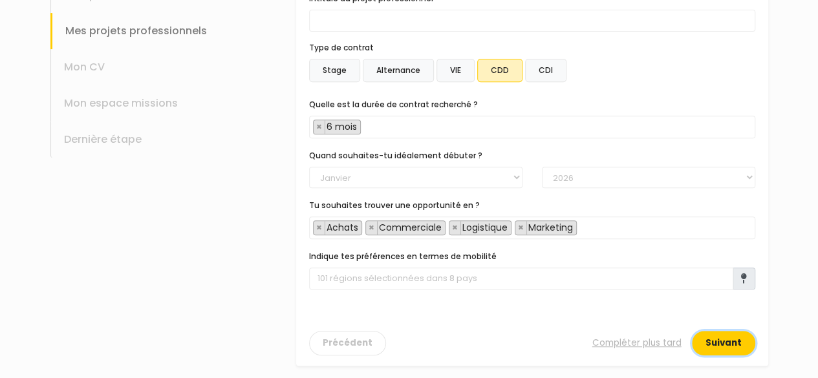
click at [717, 348] on button "Suivant" at bounding box center [723, 343] width 63 height 25
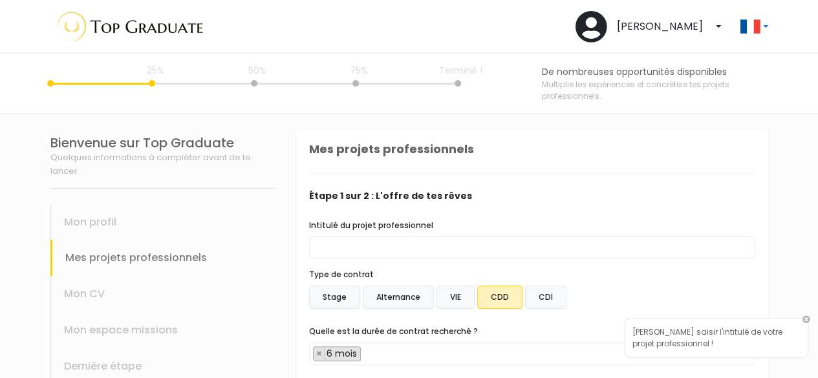
click at [497, 265] on div "Intitulé du projet professionnel Type de contrat Stage Alternance VIE CDD CDI" at bounding box center [532, 373] width 446 height 308
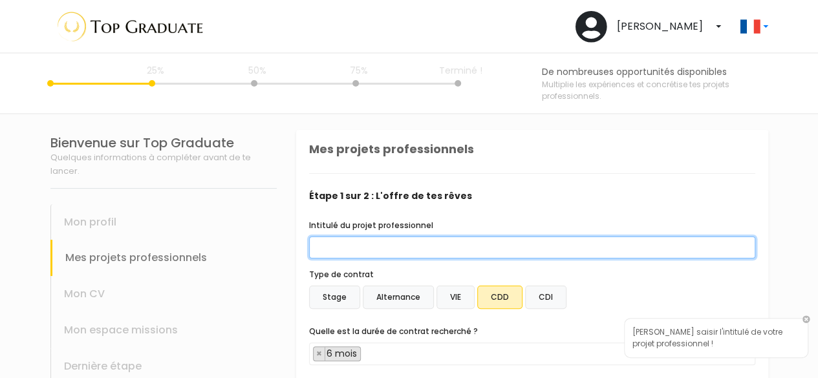
click at [484, 255] on input "Intitulé du projet professionnel" at bounding box center [532, 248] width 446 height 22
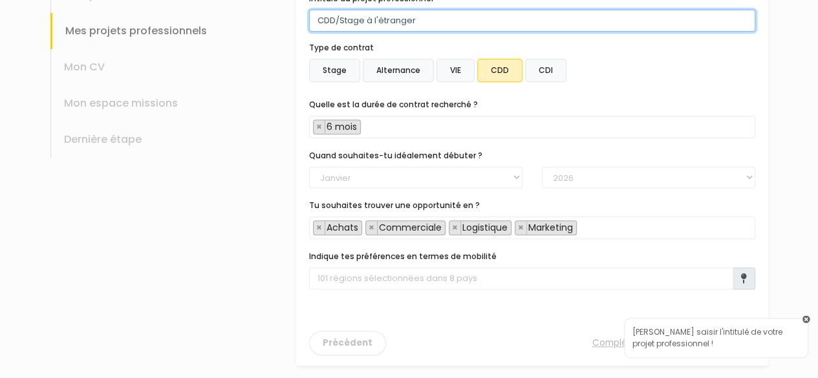
type input "CDD/Stage à l'étranger"
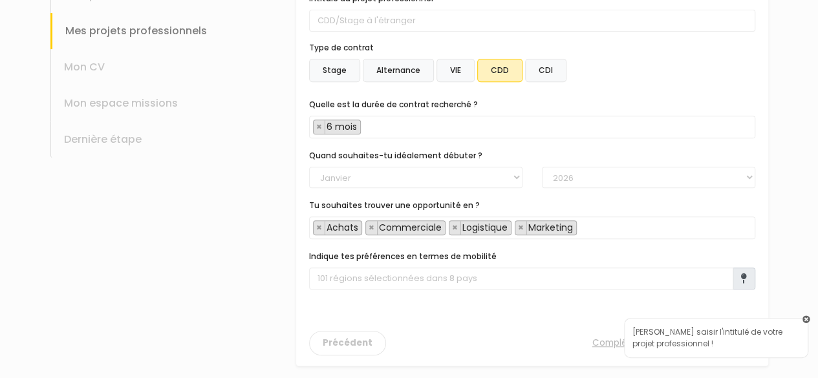
click at [803, 320] on link at bounding box center [807, 320] width 8 height 8
click at [727, 342] on button "Suivant" at bounding box center [723, 343] width 63 height 25
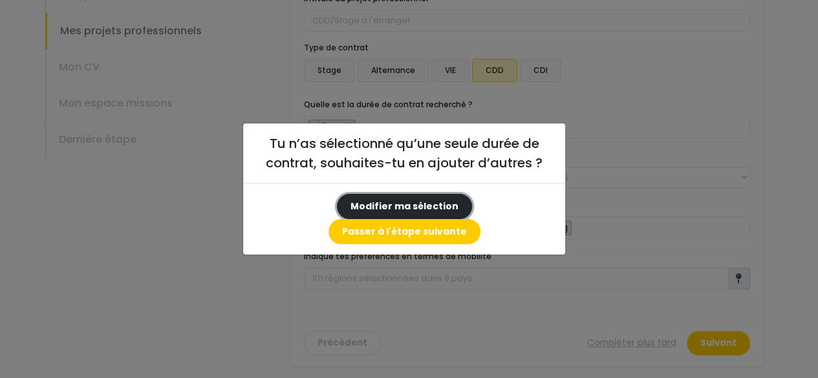
click at [353, 215] on button "Modifier ma sélection" at bounding box center [404, 206] width 135 height 25
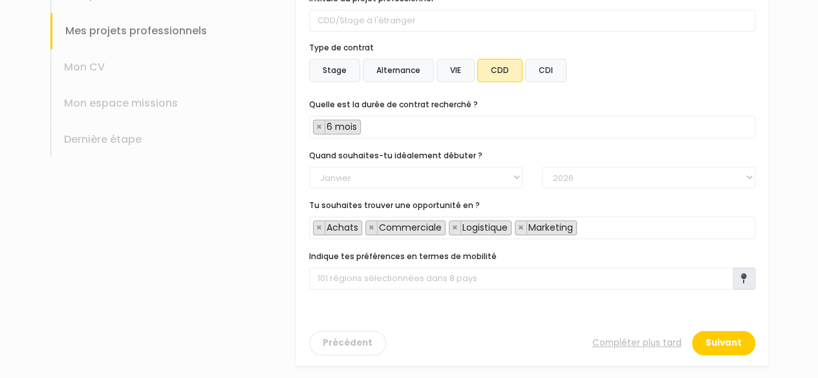
click at [411, 138] on div "Intitulé du projet professionnel CDD/Stage à l'étranger Type de contrat Stage A…" at bounding box center [532, 146] width 446 height 308
click at [395, 127] on span "× 6 mois" at bounding box center [532, 127] width 446 height 23
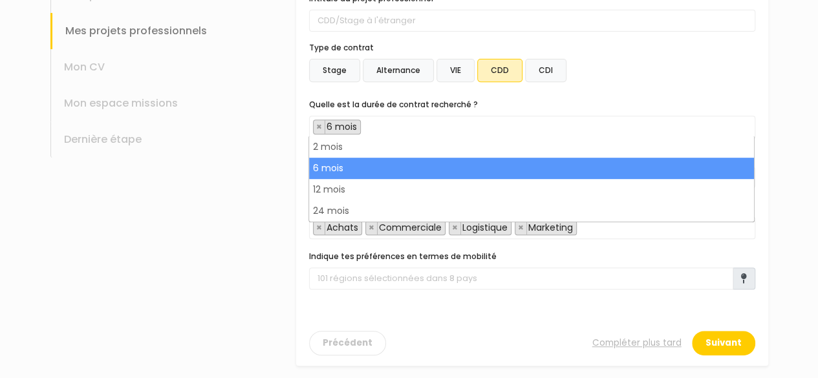
type input "4"
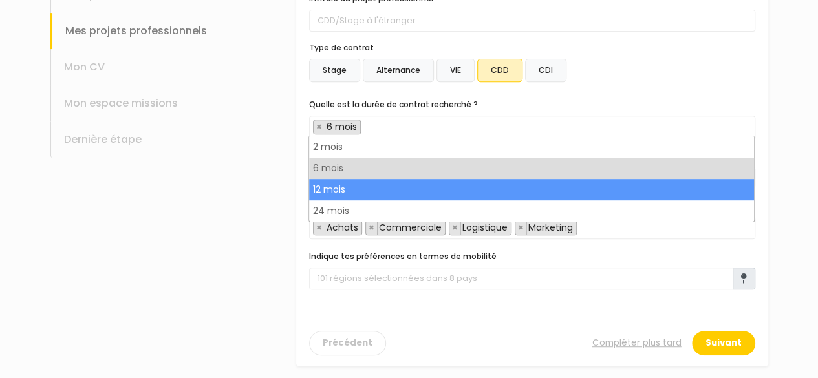
click at [234, 214] on div "Bienvenue sur Top Graduate Quelques informations à compléter avant de te lancer…" at bounding box center [164, 134] width 246 height 494
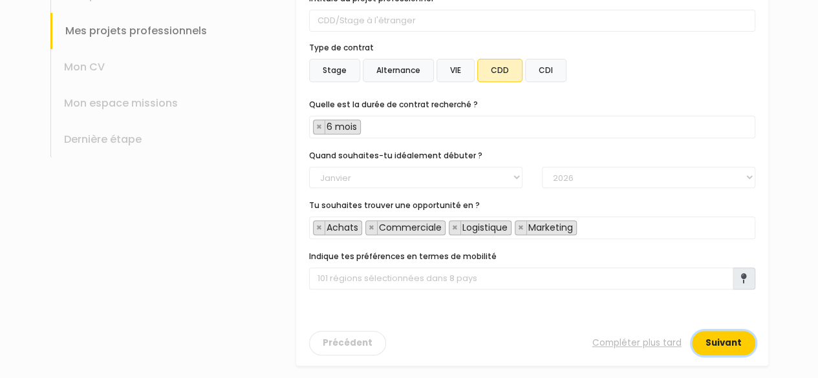
click at [737, 341] on button "Suivant" at bounding box center [723, 343] width 63 height 25
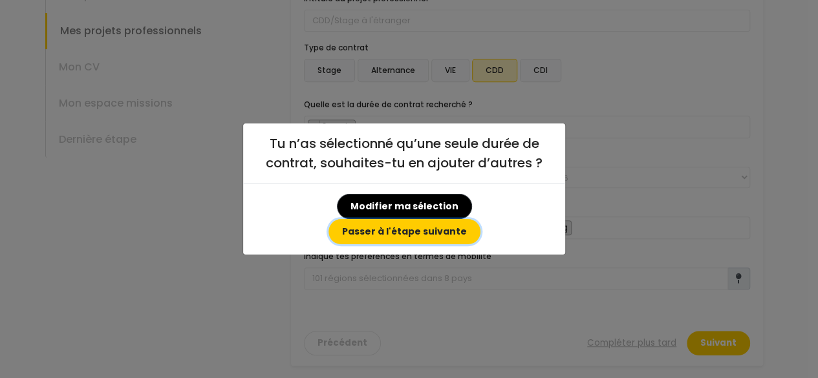
click at [481, 219] on button "Passer à l'étape suivante" at bounding box center [405, 231] width 152 height 25
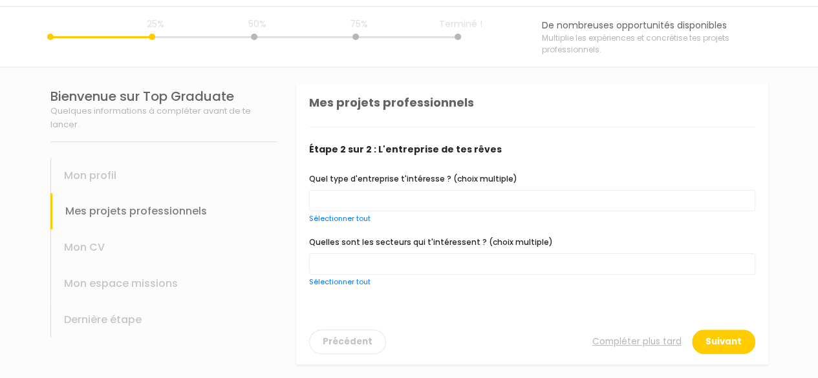
click at [459, 202] on span at bounding box center [532, 200] width 446 height 21
click at [438, 204] on span "× Grande entreprise" at bounding box center [532, 201] width 446 height 23
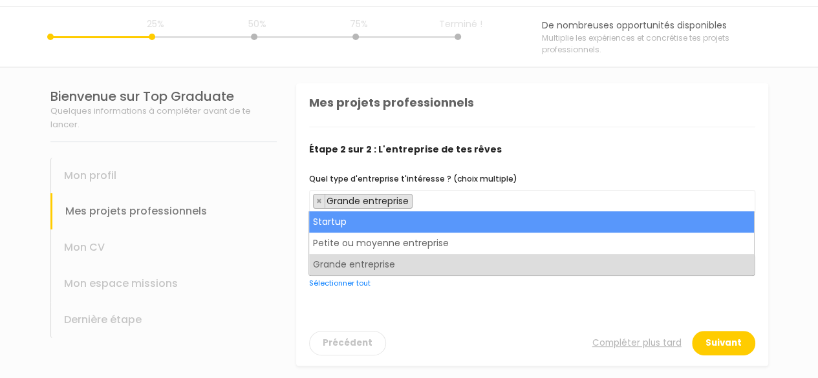
select select "choice.startup"
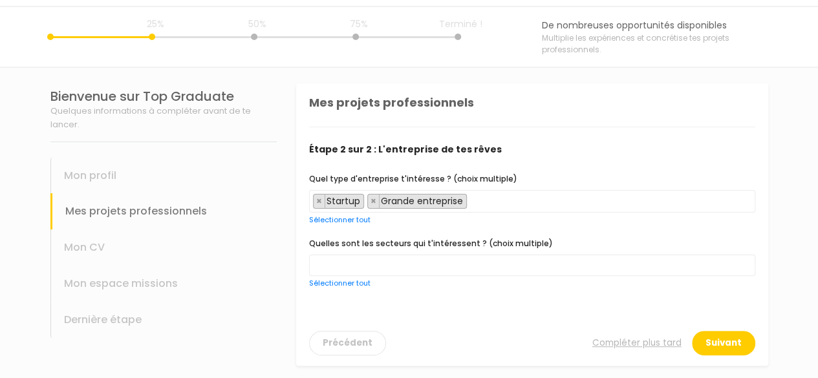
scroll to position [48, 0]
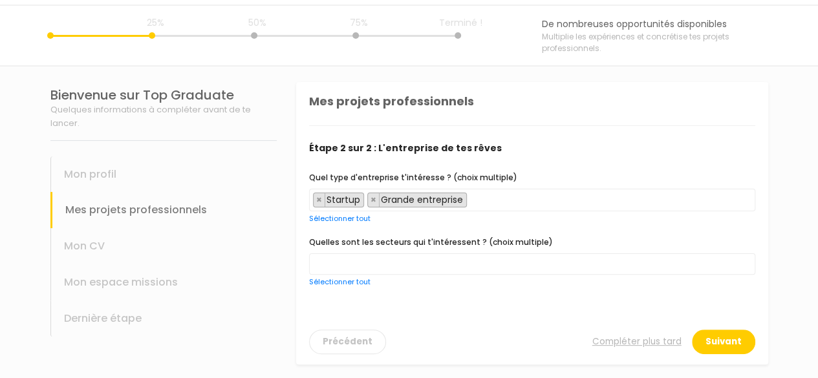
click at [431, 263] on span at bounding box center [532, 264] width 446 height 21
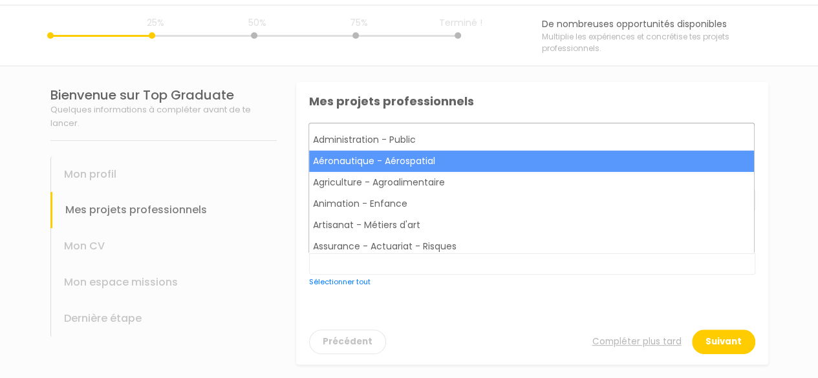
scroll to position [0, 0]
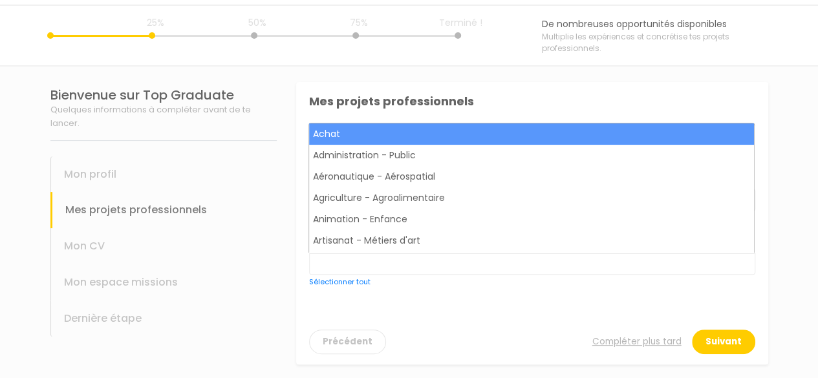
select select "1"
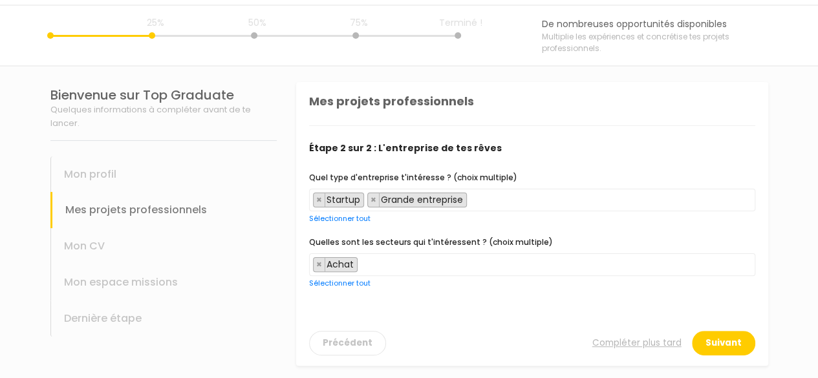
click at [424, 258] on span "× Achat" at bounding box center [532, 265] width 446 height 23
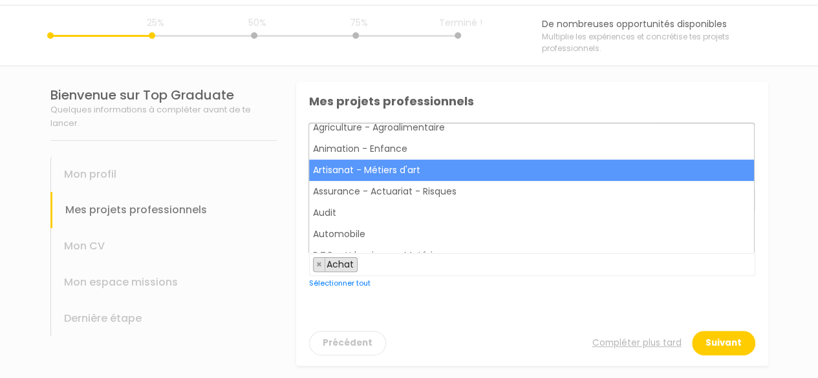
scroll to position [78, 0]
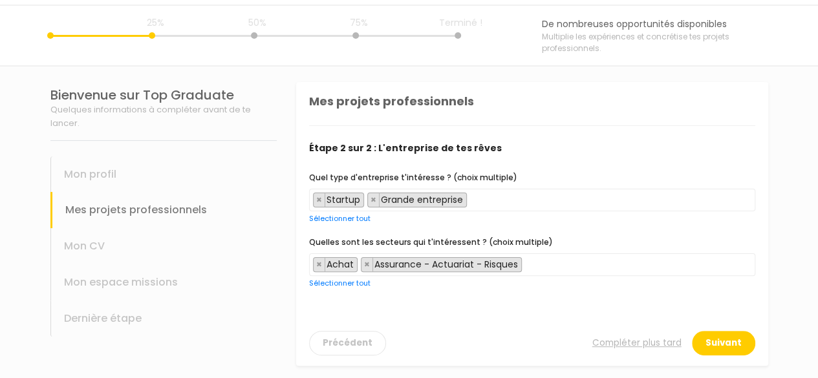
click at [567, 262] on span "× Achat × Assurance - Actuariat - Risques" at bounding box center [532, 265] width 446 height 23
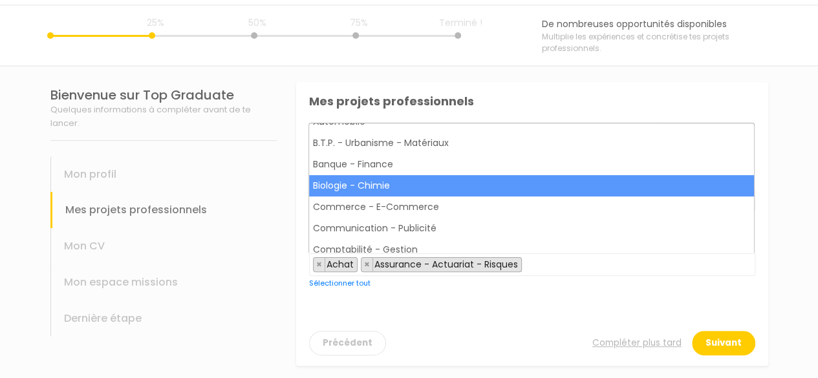
scroll to position [184, 0]
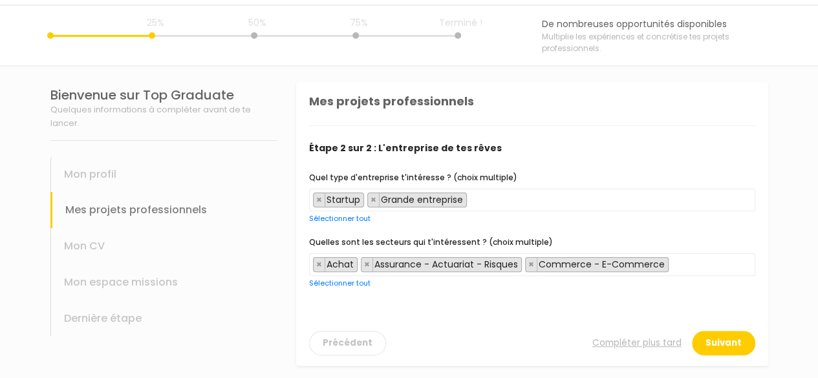
click at [688, 259] on span "× Achat × Assurance - Actuariat - Risques × Commerce - E-Commerce" at bounding box center [532, 265] width 446 height 23
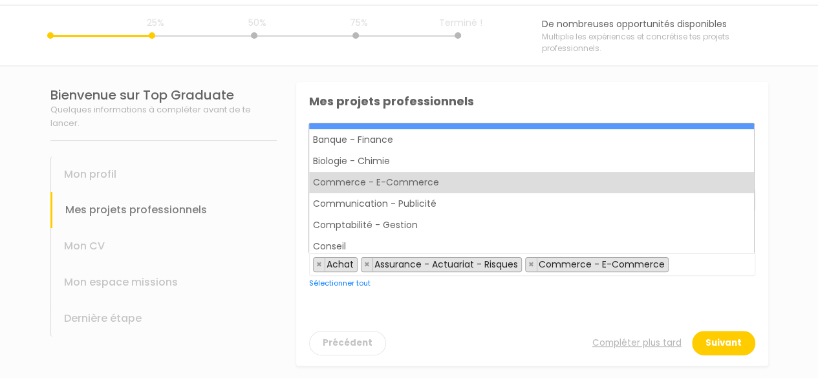
scroll to position [207, 0]
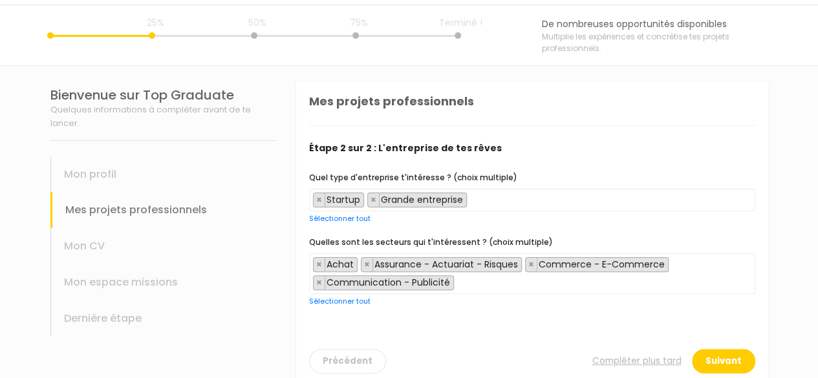
click at [652, 286] on span "× Achat × Assurance - Actuariat - Risques × Commerce - E-Commerce × Communicati…" at bounding box center [532, 274] width 446 height 41
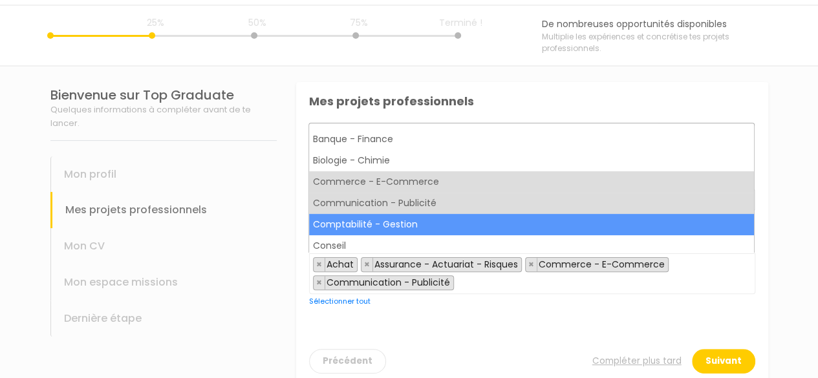
scroll to position [209, 0]
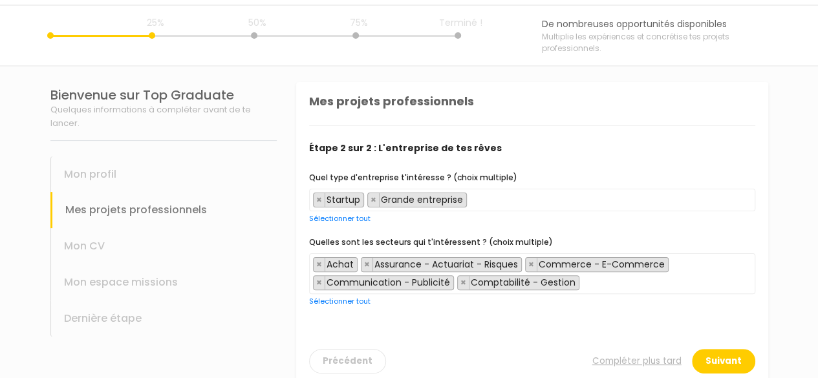
click at [612, 274] on span "× Achat × Assurance - Actuariat - Risques × Commerce - E-Commerce × Communicati…" at bounding box center [532, 274] width 446 height 41
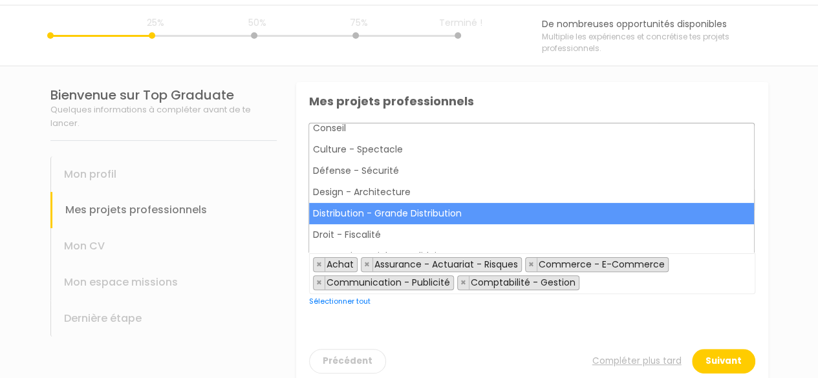
scroll to position [327, 0]
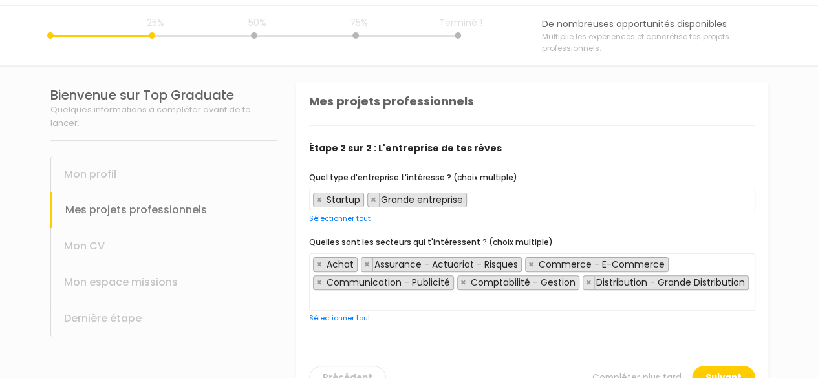
click at [606, 290] on span "× Achat × Assurance - Actuariat - Risques × Commerce - E-Commerce × Communicati…" at bounding box center [532, 283] width 446 height 58
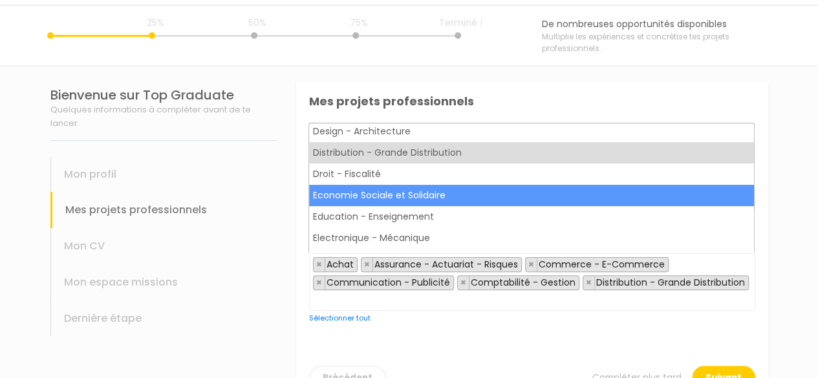
scroll to position [389, 0]
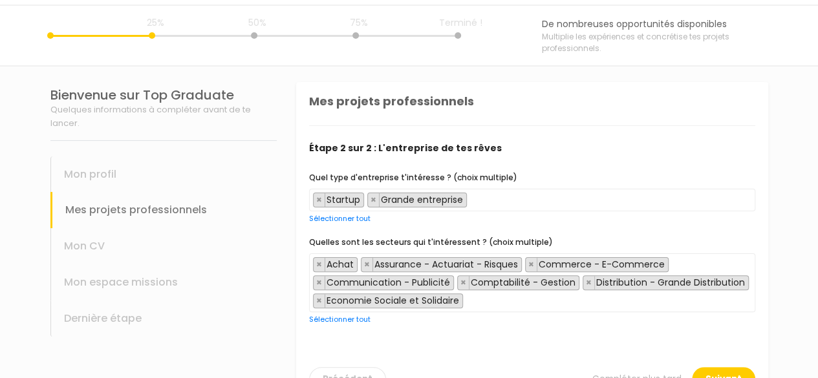
click at [481, 295] on span "× Achat × Assurance - Actuariat - Risques × Commerce - E-Commerce × Communicati…" at bounding box center [532, 283] width 446 height 59
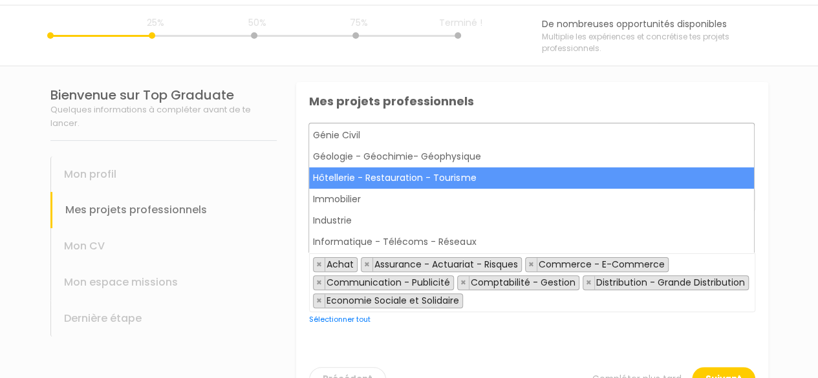
scroll to position [580, 0]
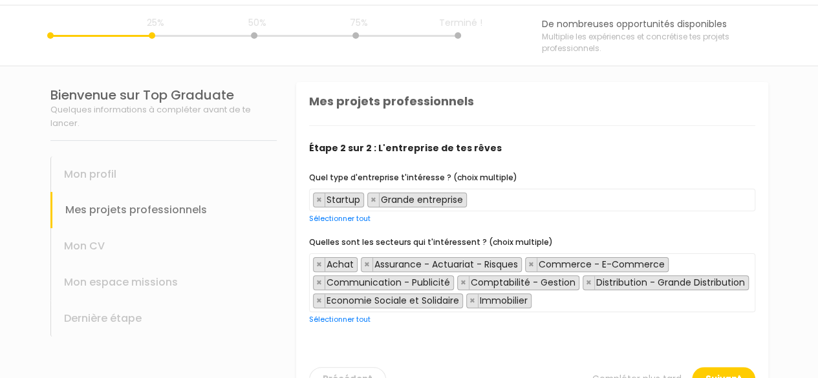
click at [549, 302] on span "× Achat × Assurance - Actuariat - Risques × Commerce - E-Commerce × Communicati…" at bounding box center [532, 283] width 446 height 59
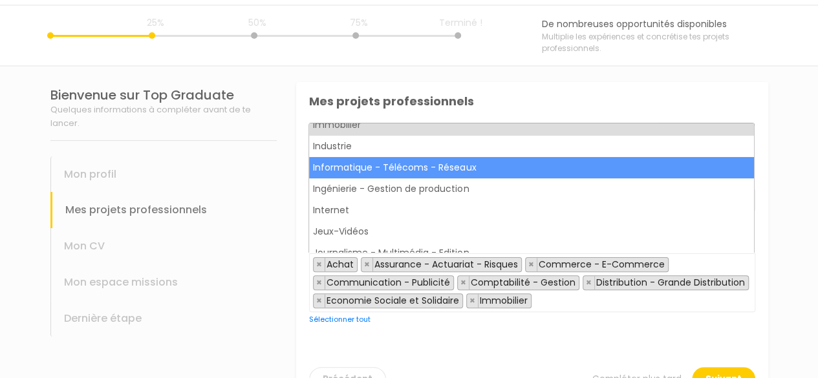
scroll to position [649, 0]
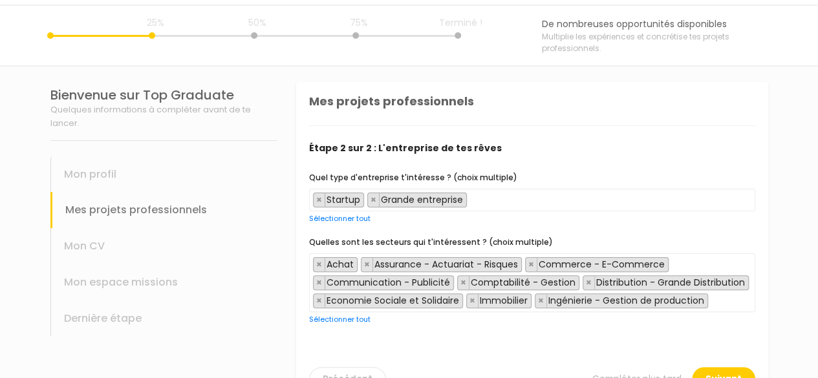
click at [722, 306] on span "× Achat × Assurance - Actuariat - Risques × Commerce - E-Commerce × Communicati…" at bounding box center [532, 283] width 446 height 59
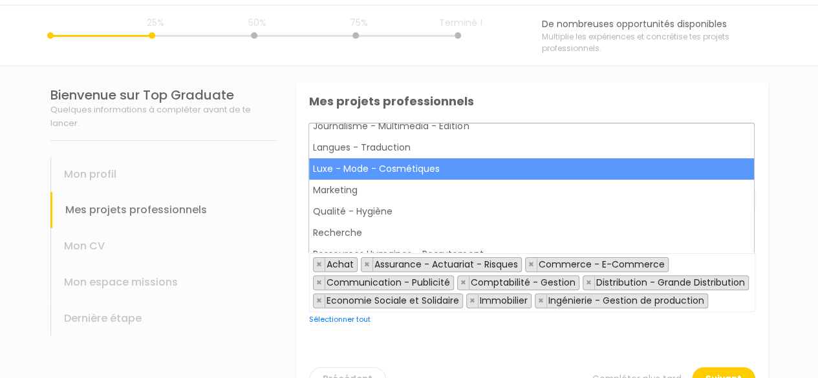
scroll to position [779, 0]
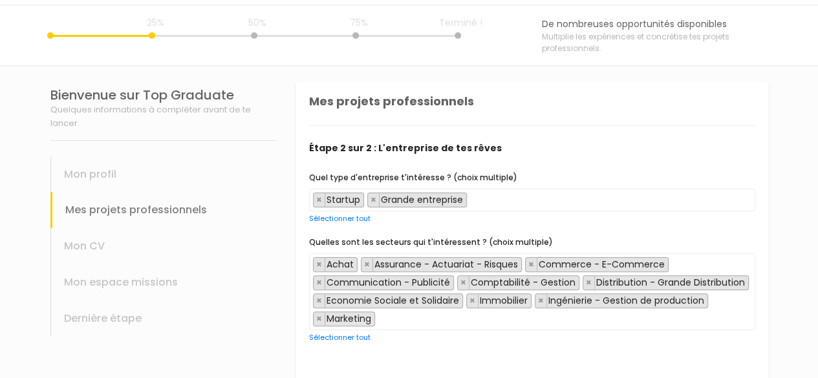
click at [545, 318] on span "× Achat × Assurance - Actuariat - Risques × Commerce - E-Commerce × Communicati…" at bounding box center [532, 292] width 446 height 77
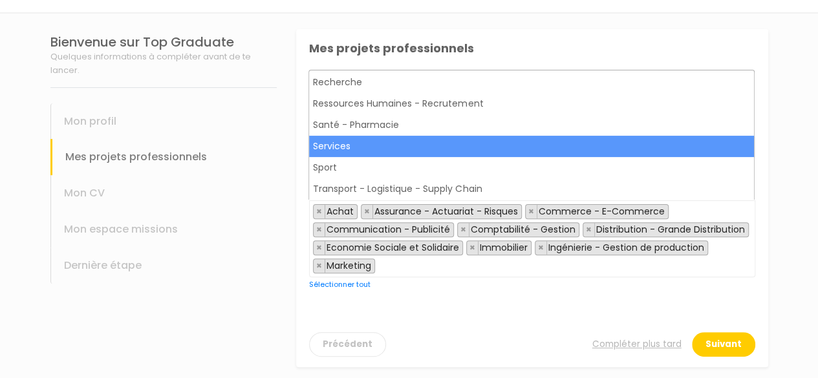
scroll to position [102, 0]
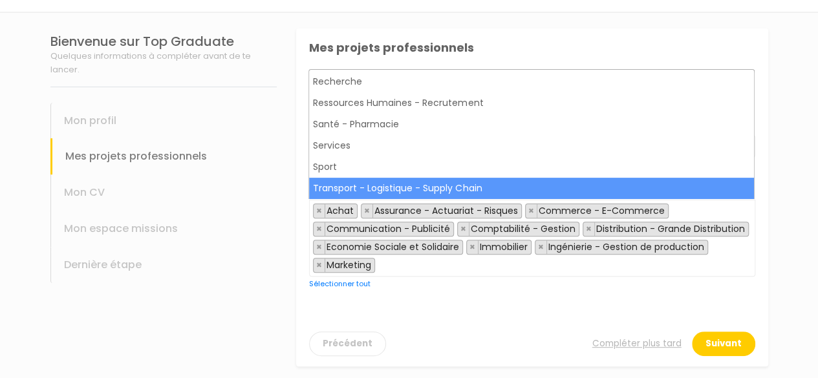
click at [282, 216] on div "Bienvenue sur Top Graduate Quelques informations à compléter avant de te lancer…" at bounding box center [164, 197] width 246 height 369
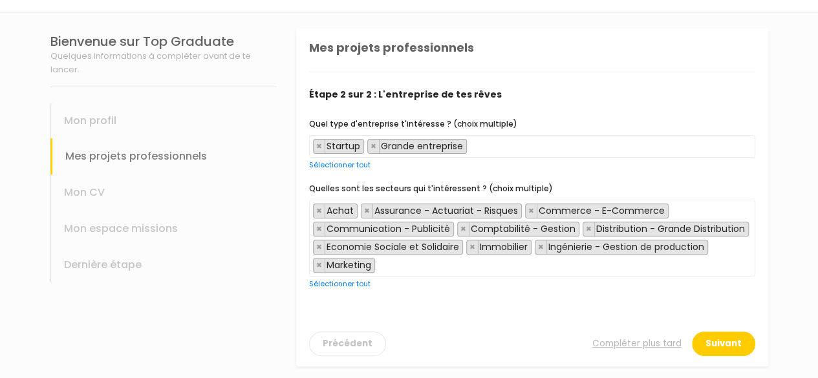
click at [282, 216] on div "Bienvenue sur Top Graduate Quelques informations à compléter avant de te lancer…" at bounding box center [164, 197] width 246 height 369
click at [720, 334] on button "Suivant" at bounding box center [723, 344] width 63 height 25
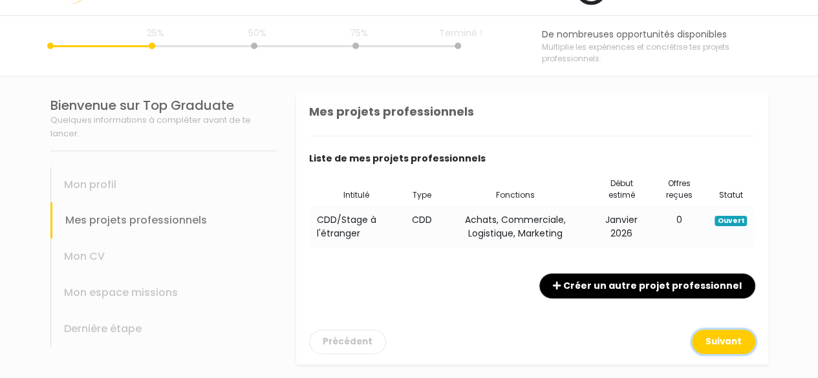
scroll to position [27, 0]
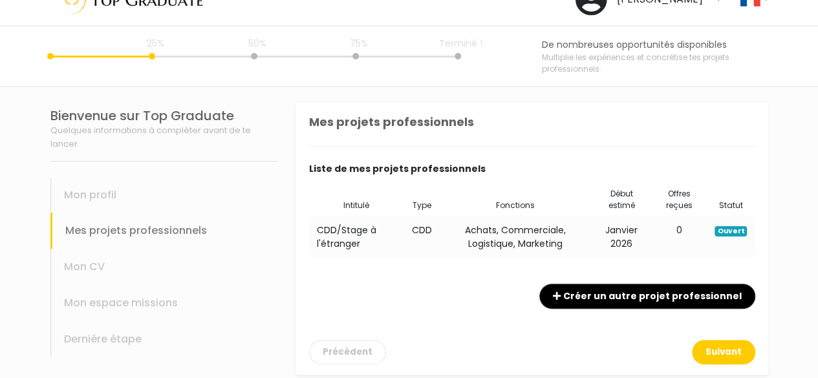
click at [504, 232] on td "Achats, Commerciale, Logistique, Marketing" at bounding box center [515, 237] width 151 height 43
click at [151, 223] on div "Mes projets professionnels" at bounding box center [163, 231] width 226 height 36
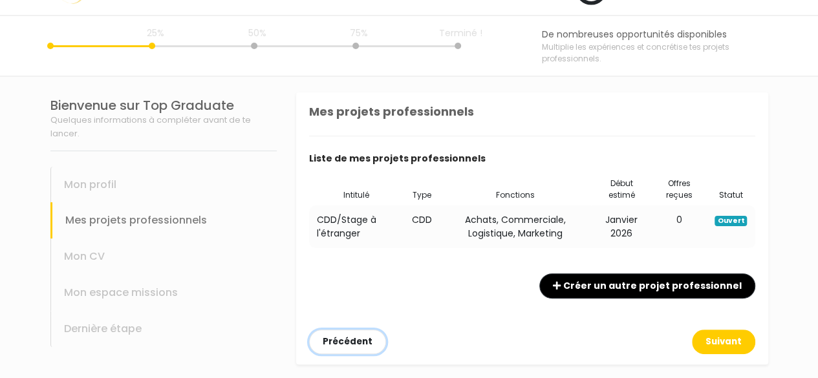
click at [367, 342] on button "Précédent" at bounding box center [347, 342] width 77 height 25
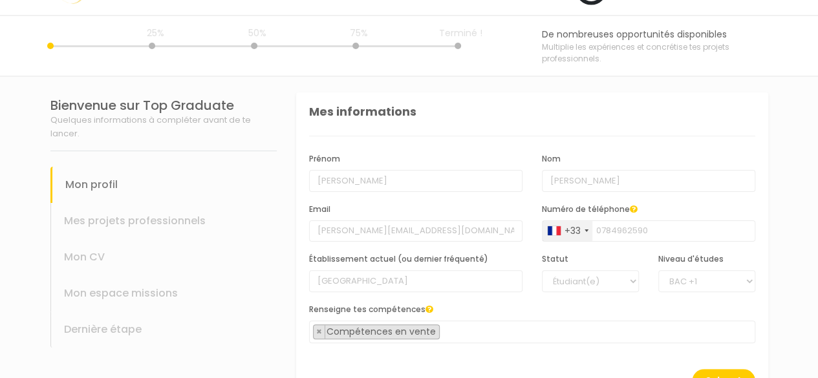
scroll to position [92, 0]
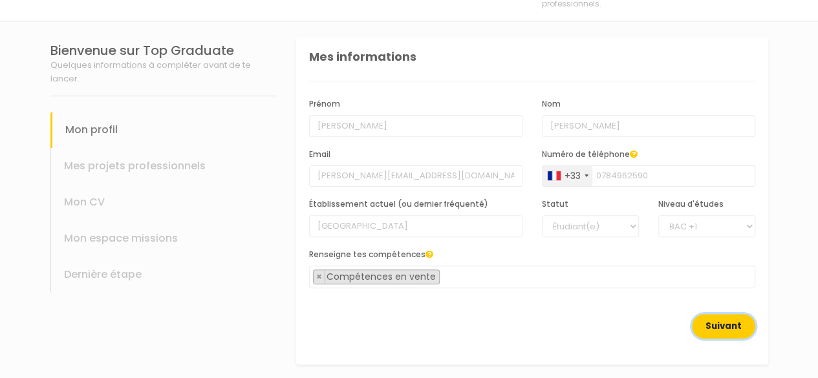
click at [722, 321] on button "Suivant" at bounding box center [723, 326] width 63 height 25
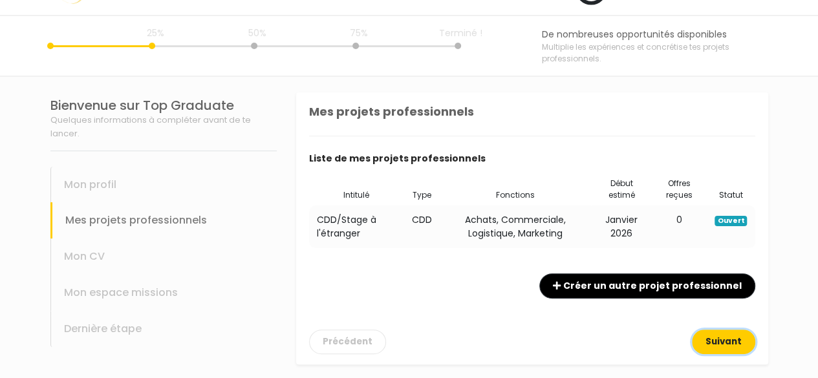
click at [719, 333] on button "Suivant" at bounding box center [723, 342] width 63 height 25
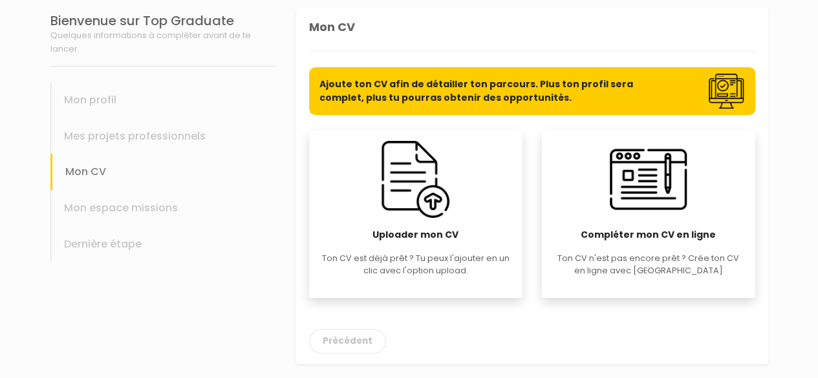
scroll to position [0, 0]
